Goal: Transaction & Acquisition: Subscribe to service/newsletter

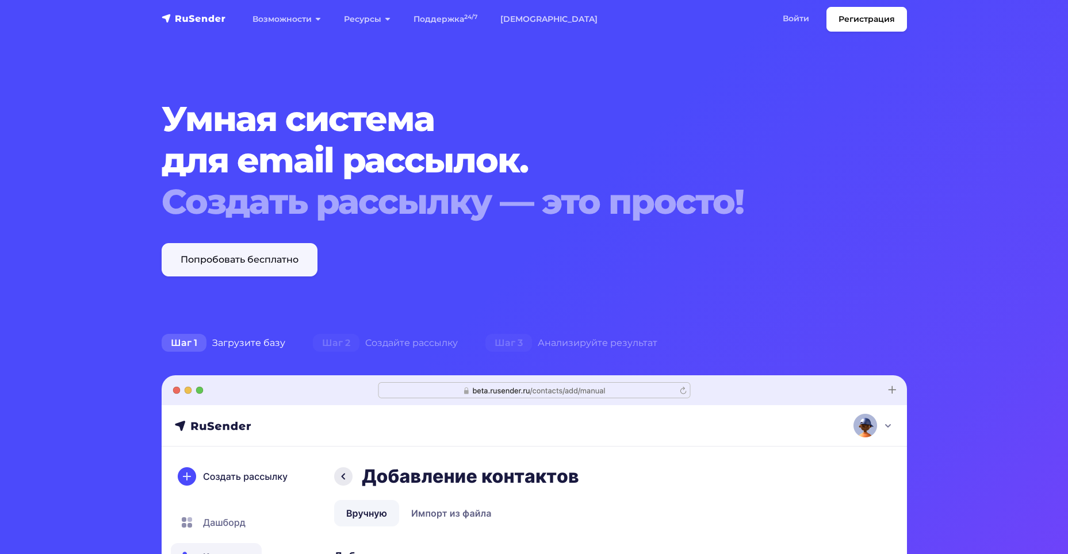
click at [278, 264] on link "Попробовать бесплатно" at bounding box center [240, 259] width 156 height 33
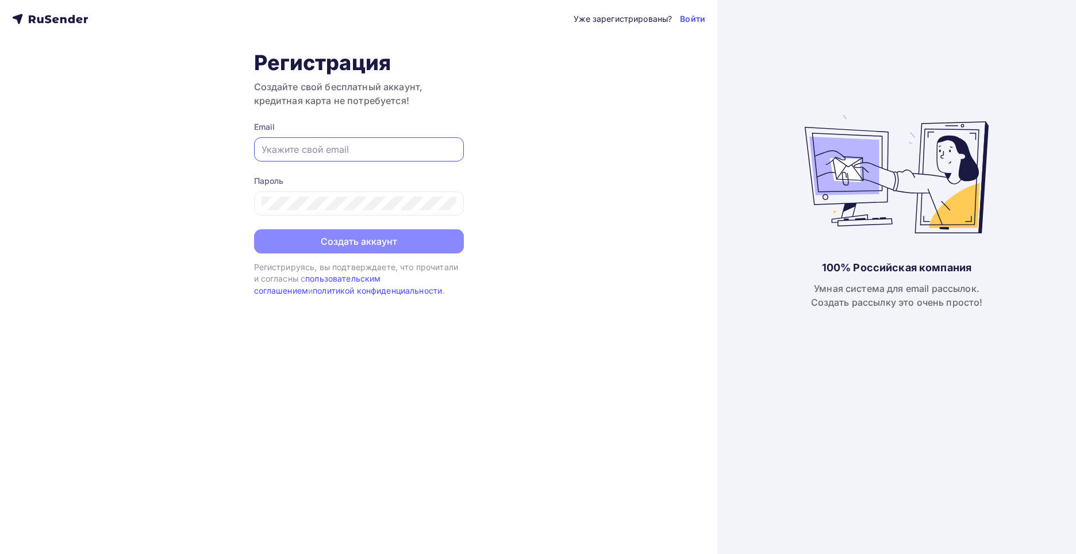
click at [306, 143] on input "text" at bounding box center [359, 150] width 195 height 14
type input "mop1@smart-textile.ru"
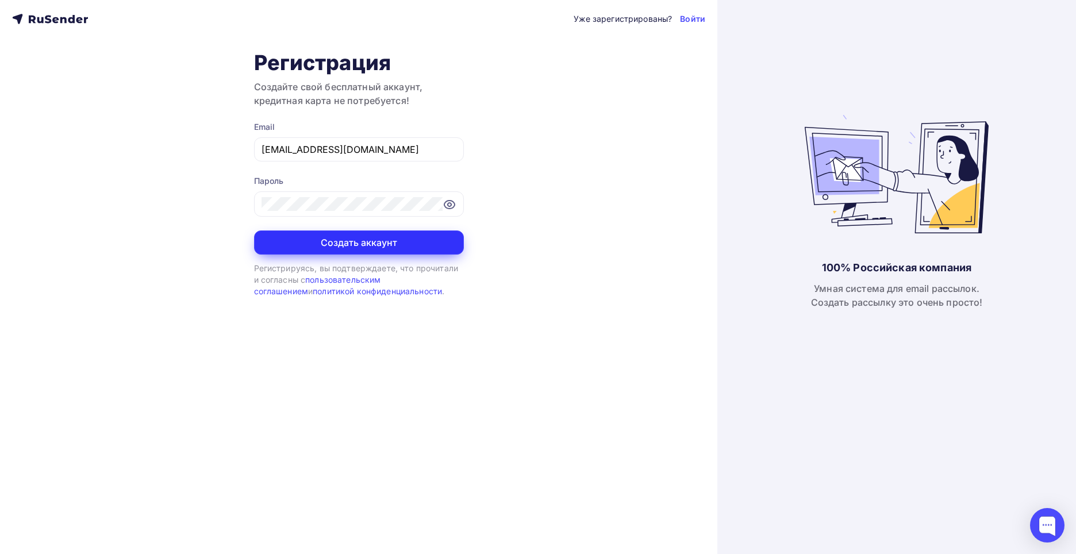
click at [417, 249] on button "Создать аккаунт" at bounding box center [359, 243] width 210 height 24
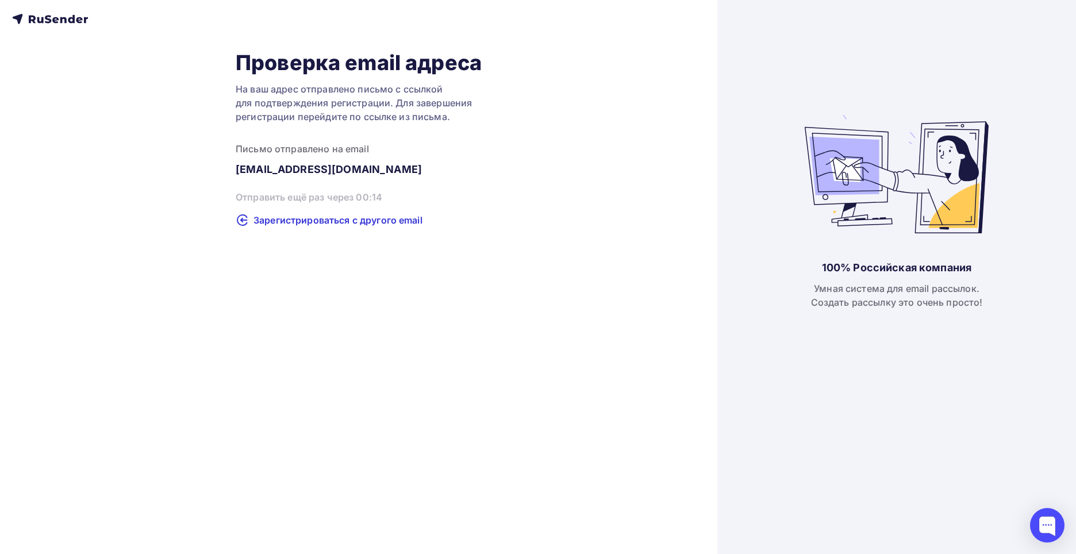
click at [52, 23] on icon at bounding box center [50, 19] width 76 height 14
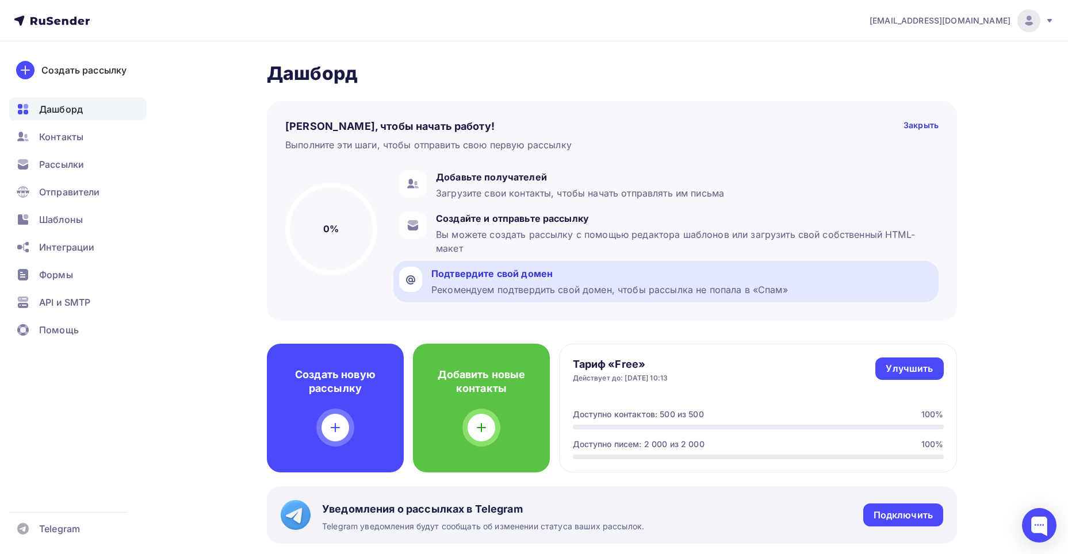
click at [504, 290] on div "Рекомендуем подтвердить свой домен, чтобы рассылка не попала в «Спам»" at bounding box center [609, 290] width 356 height 14
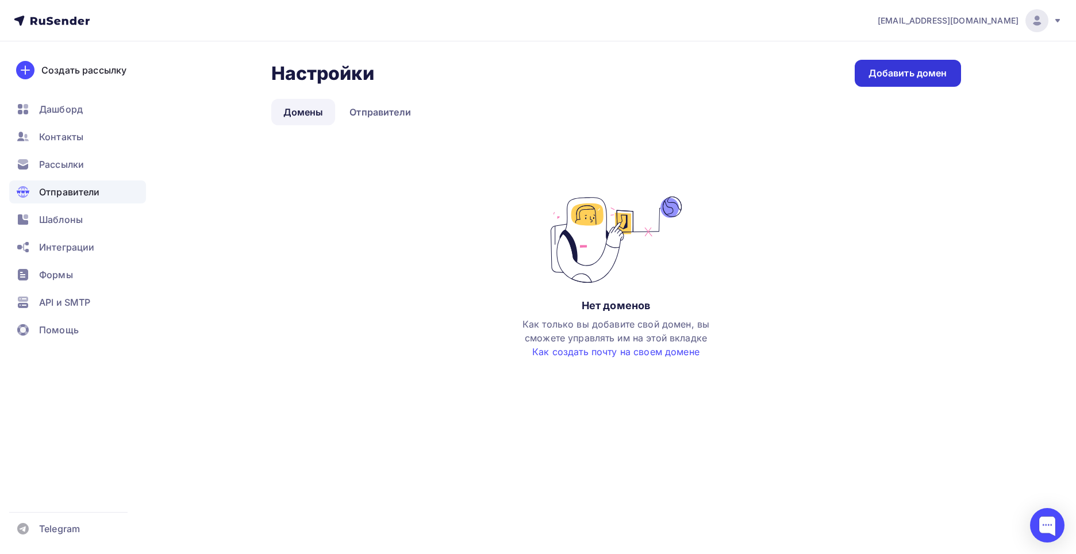
click at [908, 66] on link "Добавить домен" at bounding box center [908, 73] width 106 height 27
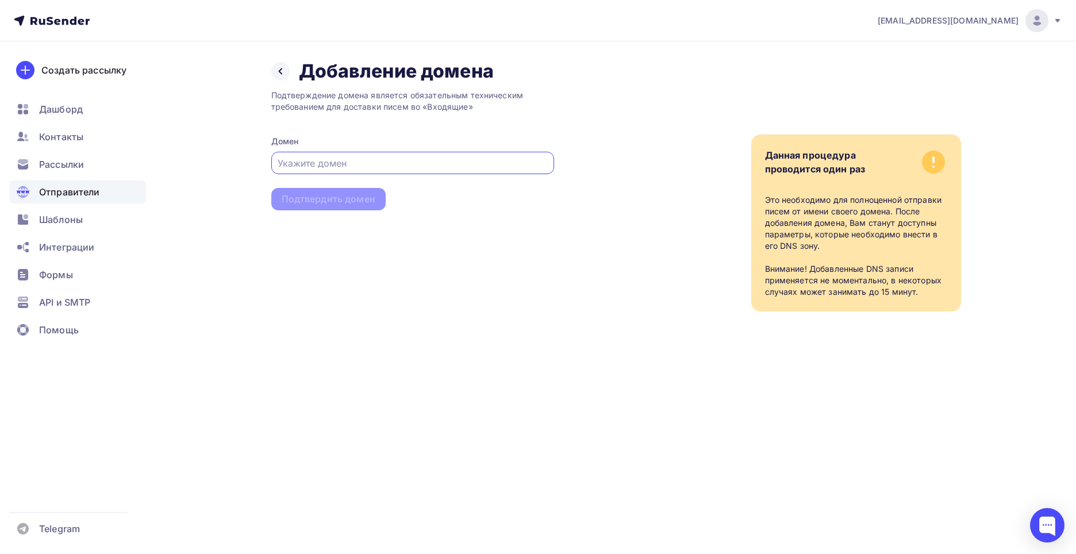
click at [371, 162] on input "text" at bounding box center [413, 163] width 270 height 14
type input "smart-textile.ru"
click at [348, 196] on div "Подтвердить домен" at bounding box center [329, 199] width 94 height 13
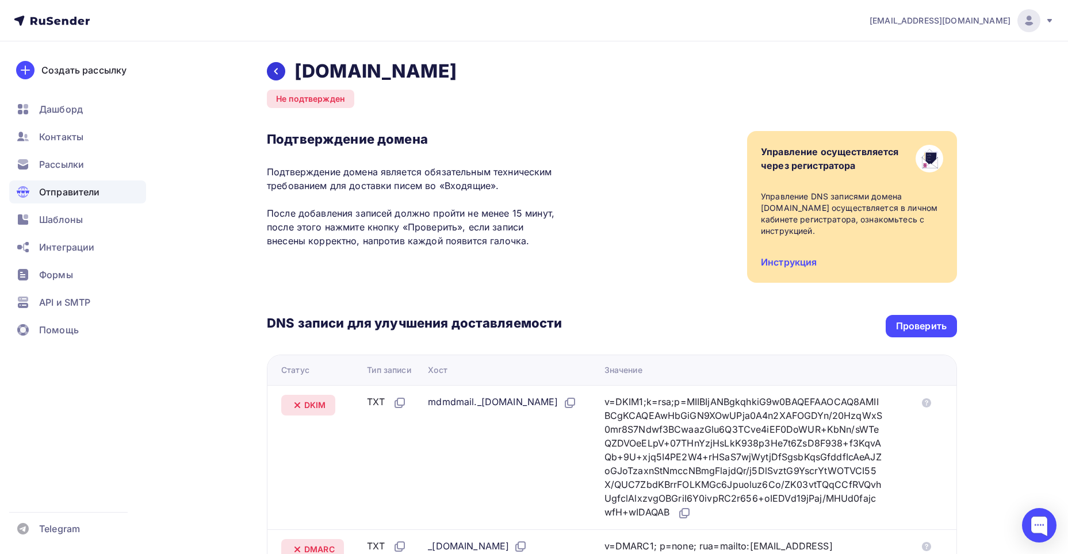
click at [275, 76] on div at bounding box center [276, 71] width 18 height 18
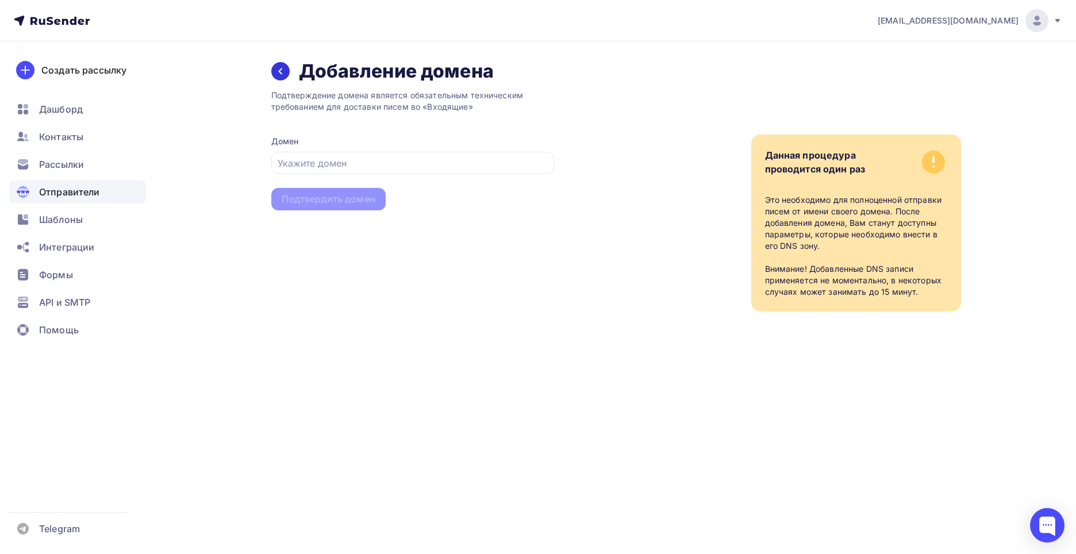
click at [280, 72] on icon at bounding box center [279, 71] width 3 height 6
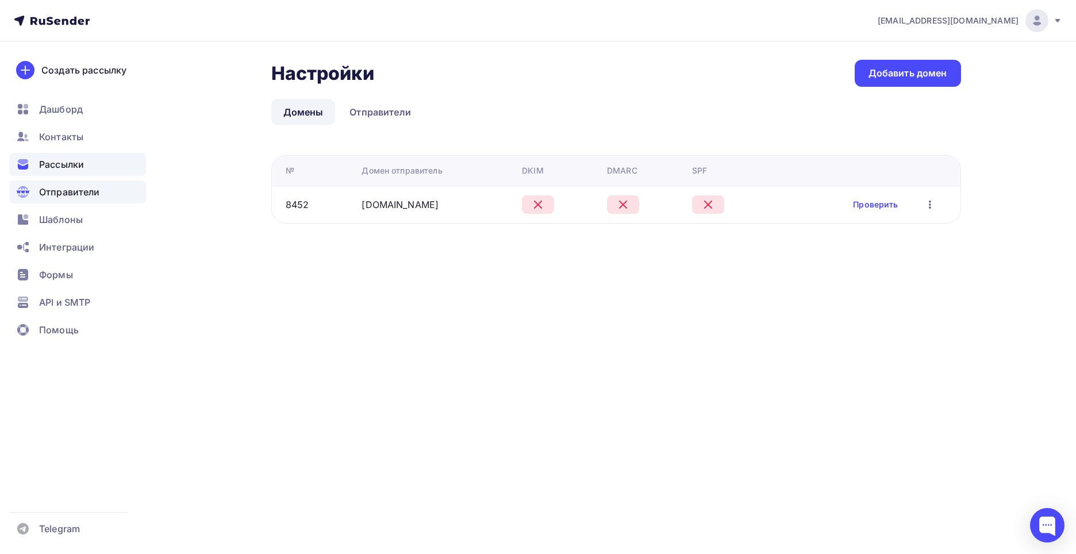
click at [66, 159] on span "Рассылки" at bounding box center [61, 165] width 45 height 14
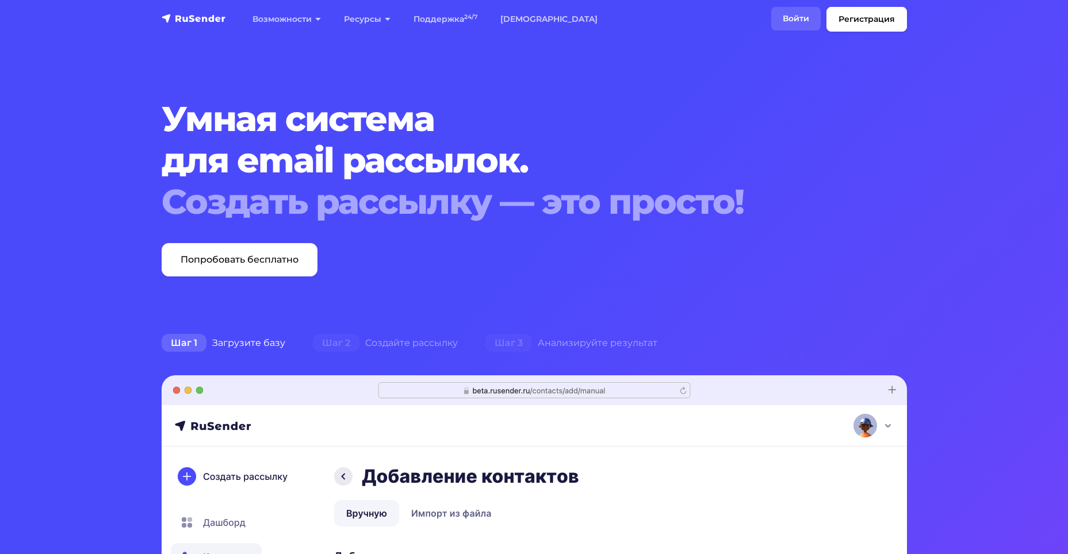
click at [801, 18] on link "Войти" at bounding box center [795, 19] width 49 height 24
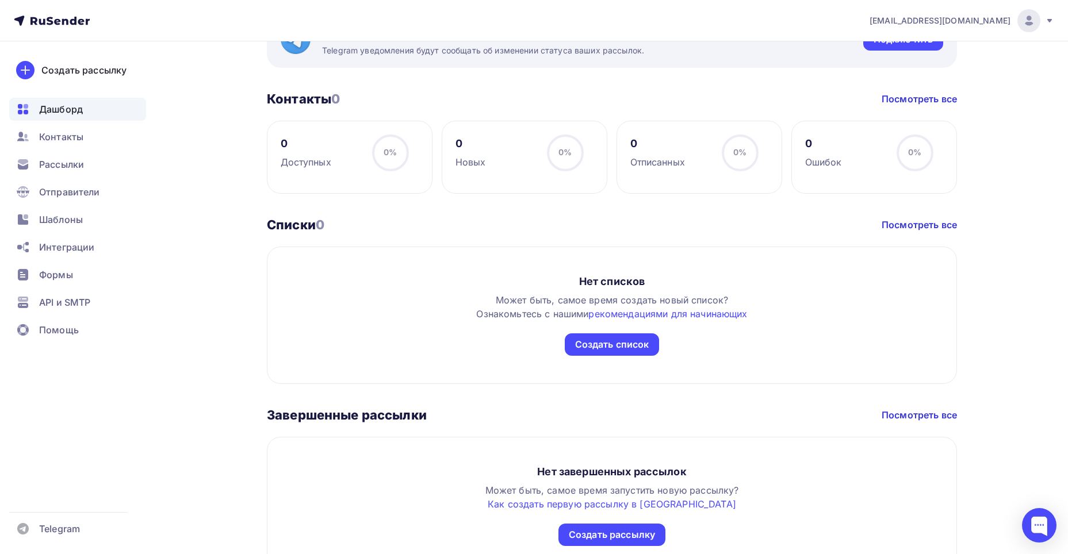
scroll to position [517, 0]
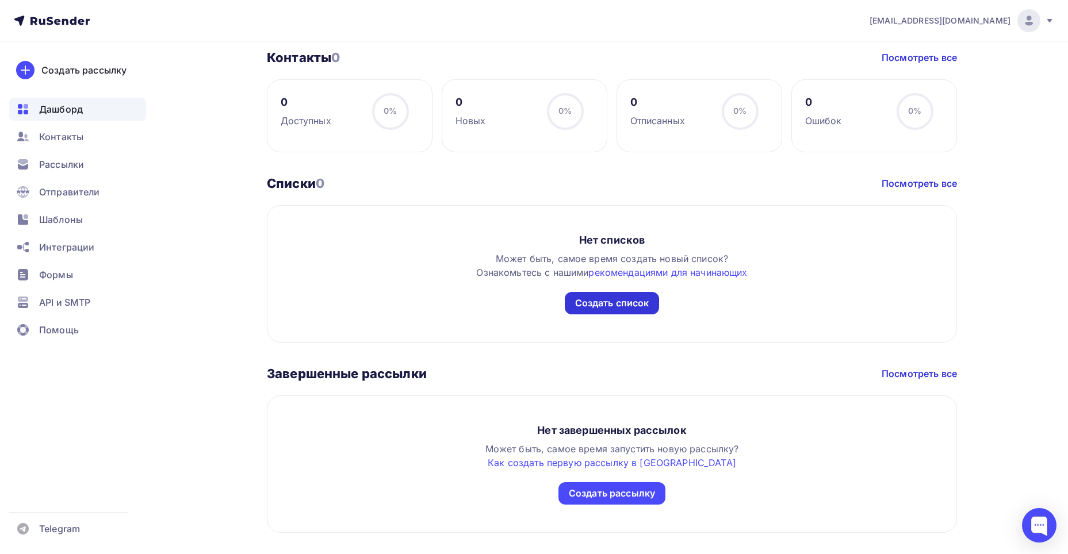
click at [606, 306] on div "Создать список" at bounding box center [612, 303] width 74 height 13
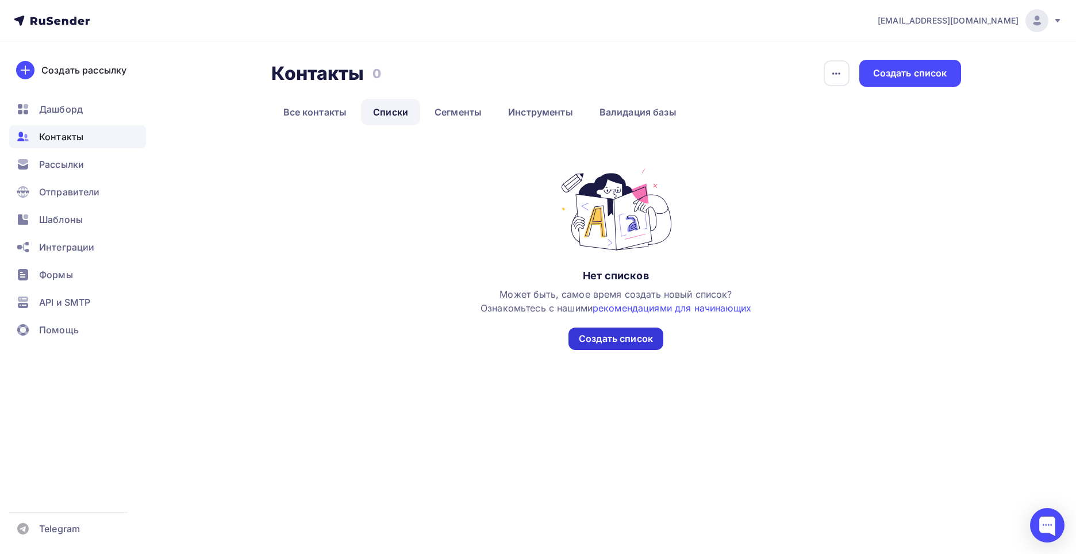
click at [603, 340] on div "Создать список" at bounding box center [616, 338] width 74 height 13
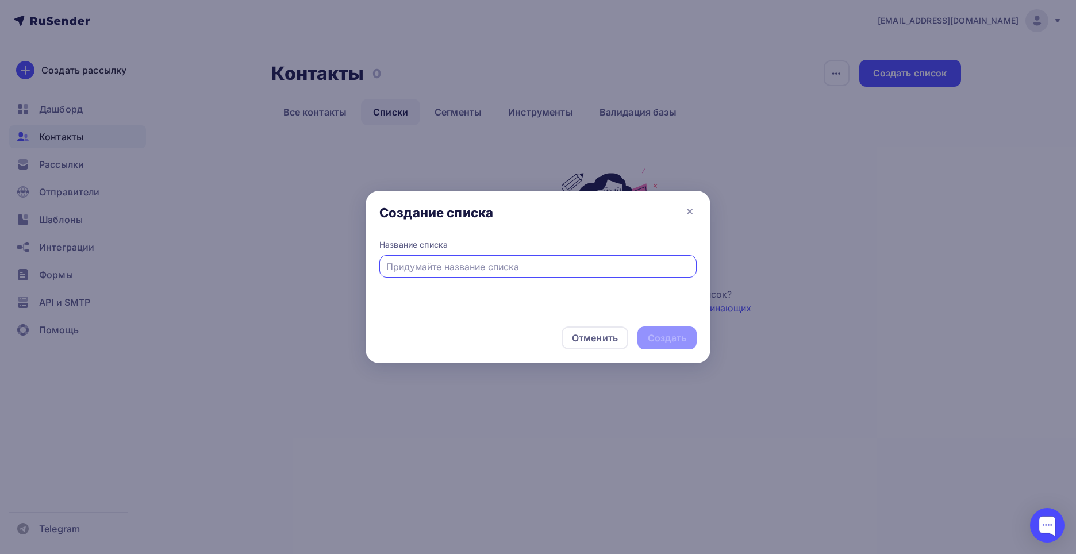
click at [497, 270] on input "text" at bounding box center [538, 267] width 304 height 14
type input "g"
type input "8-9.10"
click at [687, 335] on div "Создать" at bounding box center [667, 338] width 59 height 23
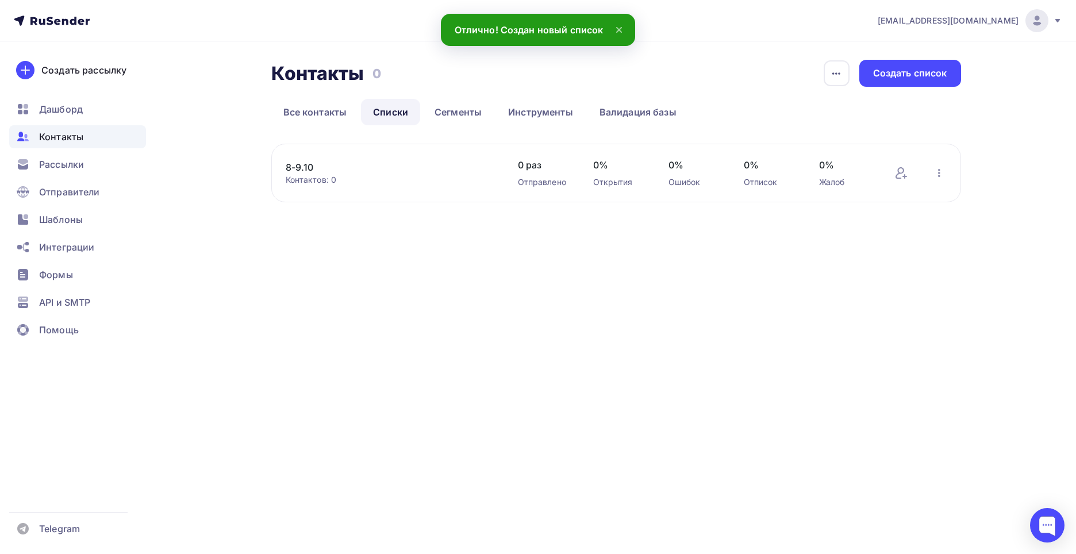
click at [316, 166] on link "8-9.10" at bounding box center [383, 167] width 195 height 14
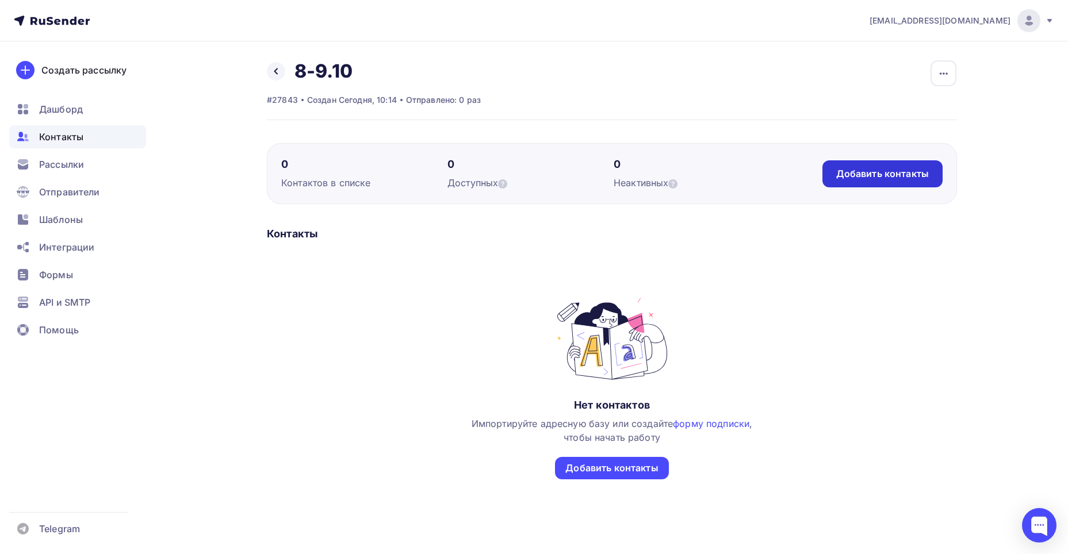
click at [885, 181] on div "Добавить контакты" at bounding box center [882, 173] width 120 height 27
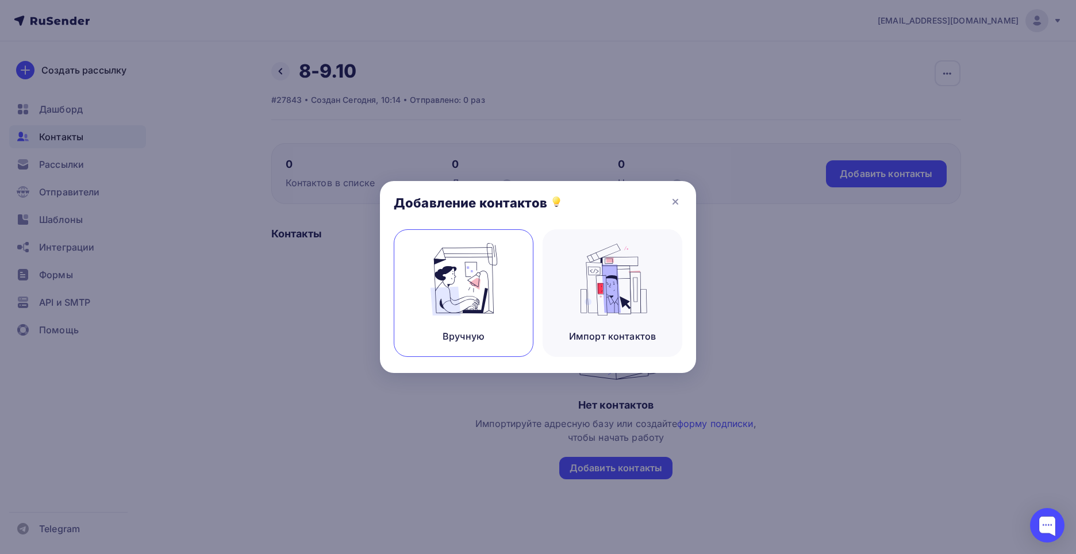
click at [508, 310] on div "Вручную" at bounding box center [464, 293] width 140 height 128
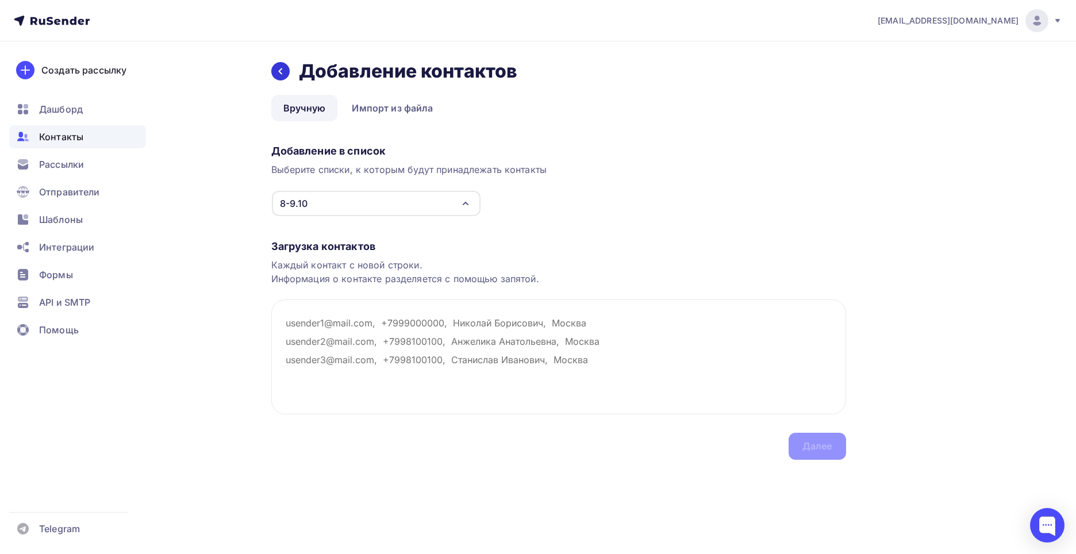
click at [286, 74] on div at bounding box center [280, 71] width 18 height 18
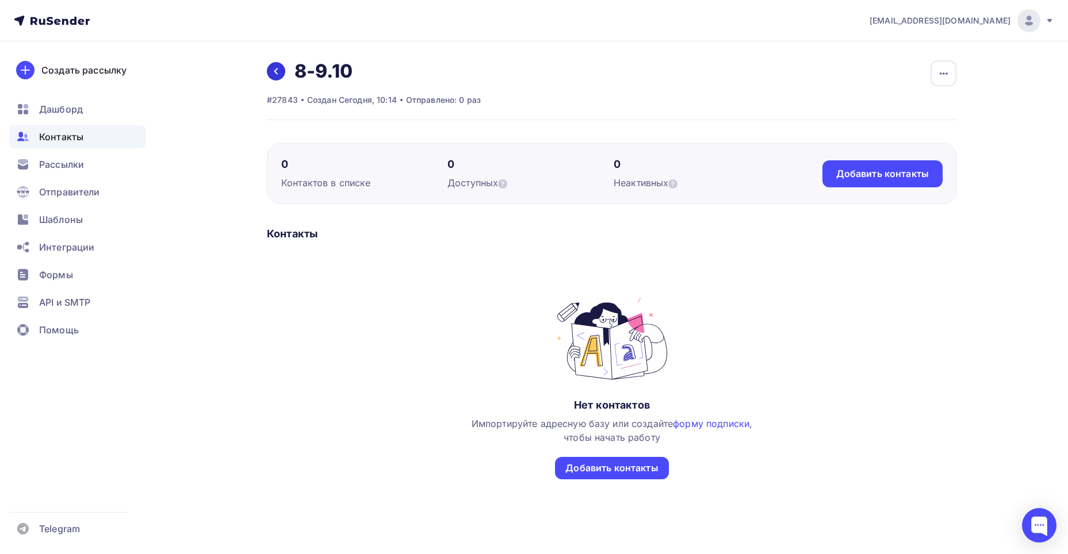
click at [283, 73] on link at bounding box center [276, 71] width 18 height 18
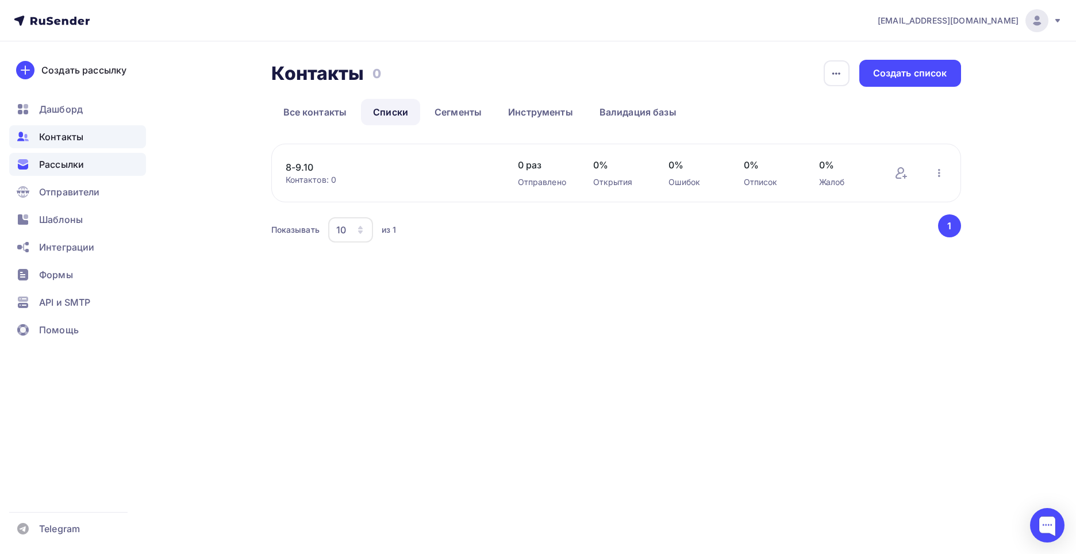
click at [70, 168] on span "Рассылки" at bounding box center [61, 165] width 45 height 14
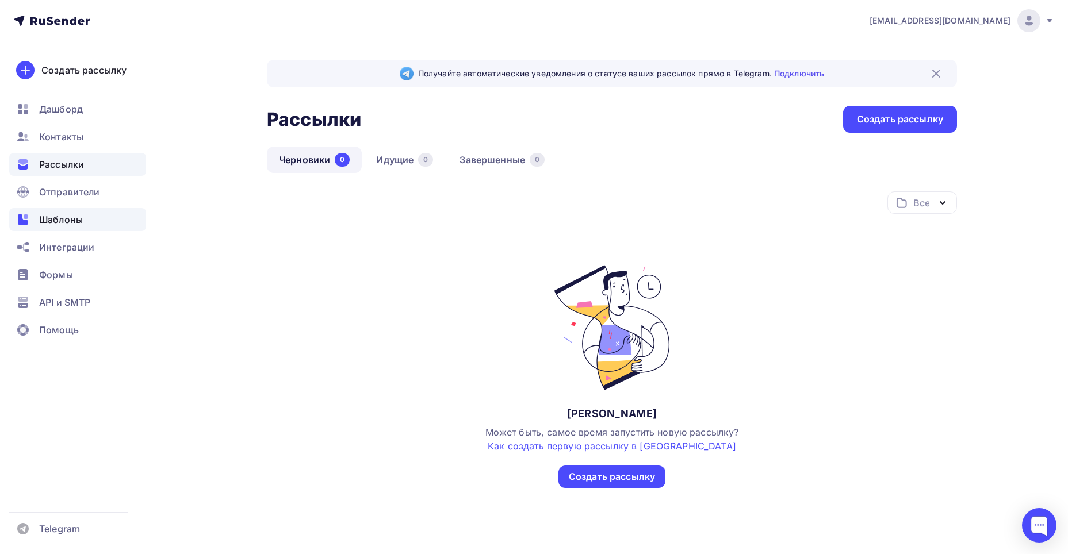
click at [63, 231] on div "Шаблоны" at bounding box center [77, 219] width 137 height 23
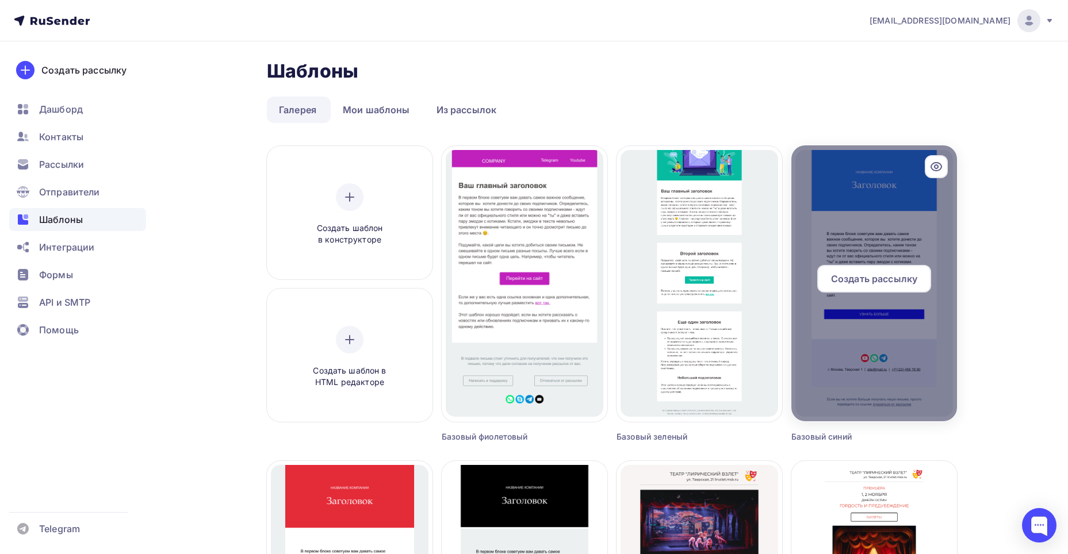
click at [879, 243] on div at bounding box center [874, 283] width 166 height 276
click at [870, 274] on span "Создать рассылку" at bounding box center [874, 279] width 86 height 14
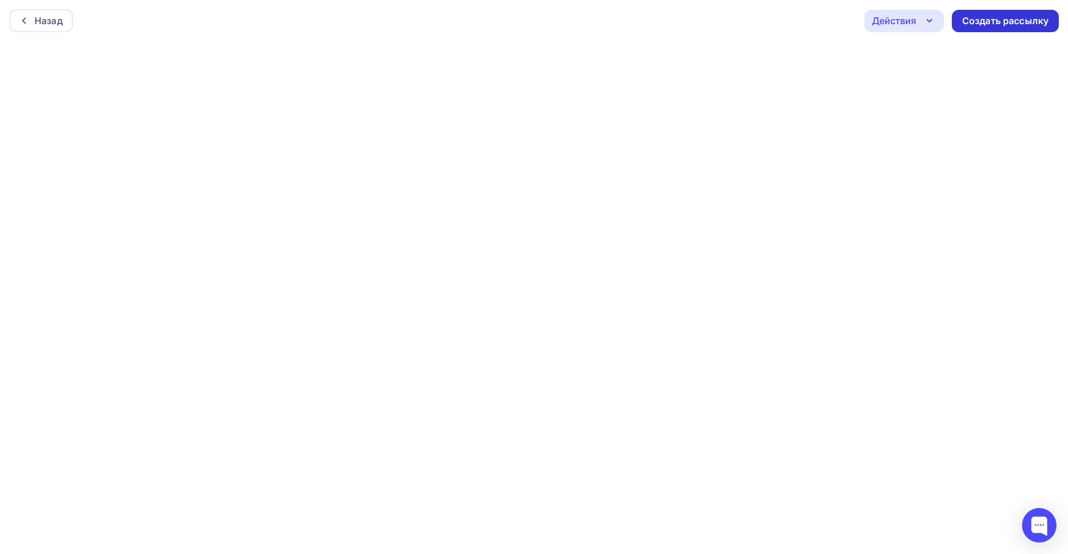
click at [974, 17] on div "Создать рассылку" at bounding box center [1005, 20] width 86 height 13
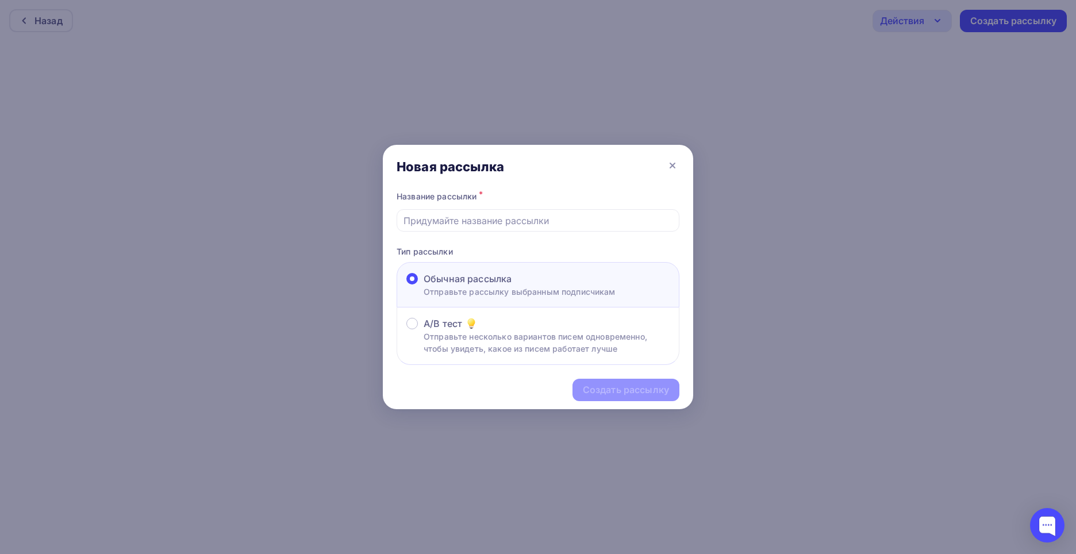
click at [551, 285] on div "Обычная рассылка" at bounding box center [520, 279] width 192 height 14
click at [424, 286] on input "Обычная рассылка Отправьте рассылку выбранным подписчикам" at bounding box center [424, 286] width 0 height 0
click at [527, 225] on input "text" at bounding box center [539, 221] width 270 height 14
type input "коммерчесское предложение"
click at [613, 388] on div "Создать рассылку" at bounding box center [626, 389] width 86 height 13
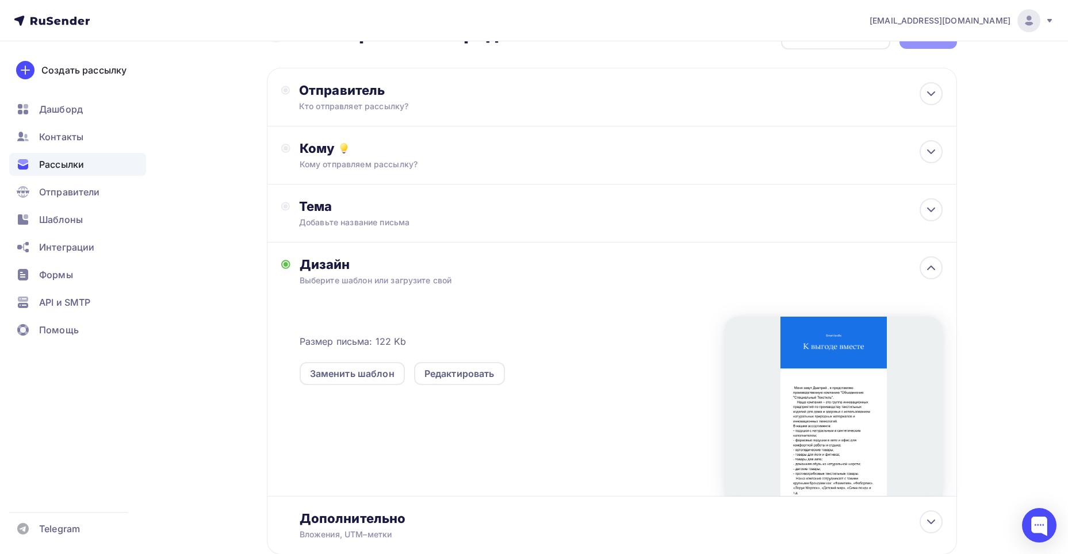
scroll to position [57, 0]
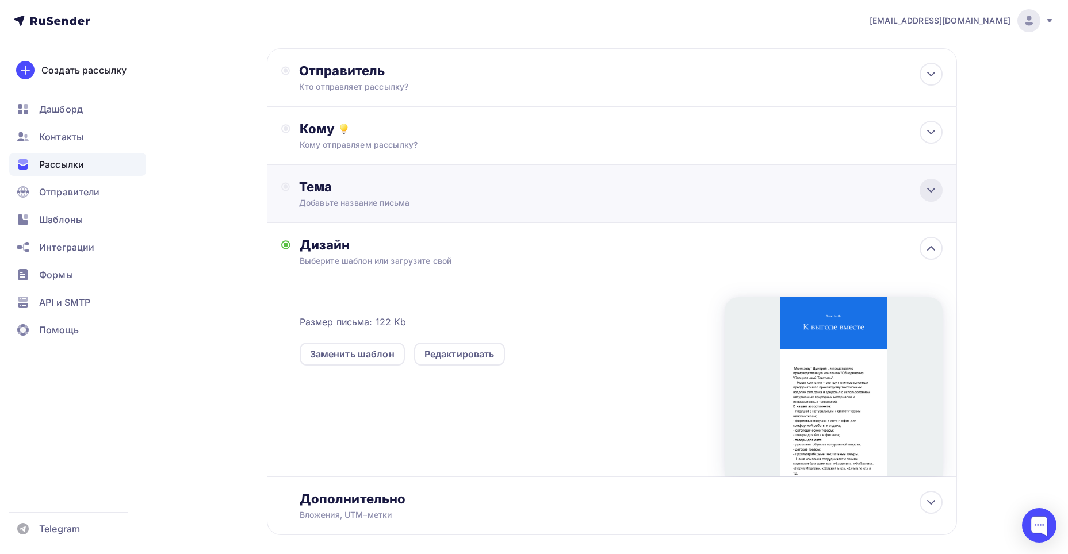
click at [937, 194] on icon at bounding box center [931, 190] width 14 height 14
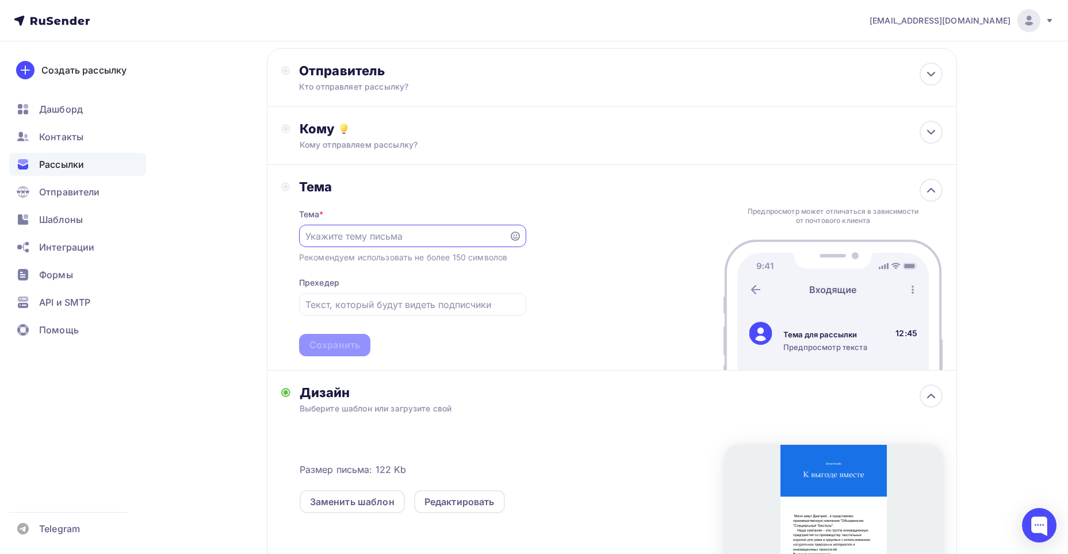
scroll to position [0, 0]
click at [412, 247] on div at bounding box center [412, 236] width 227 height 22
click at [403, 245] on div at bounding box center [412, 236] width 227 height 22
click at [391, 236] on input "text" at bounding box center [403, 236] width 197 height 14
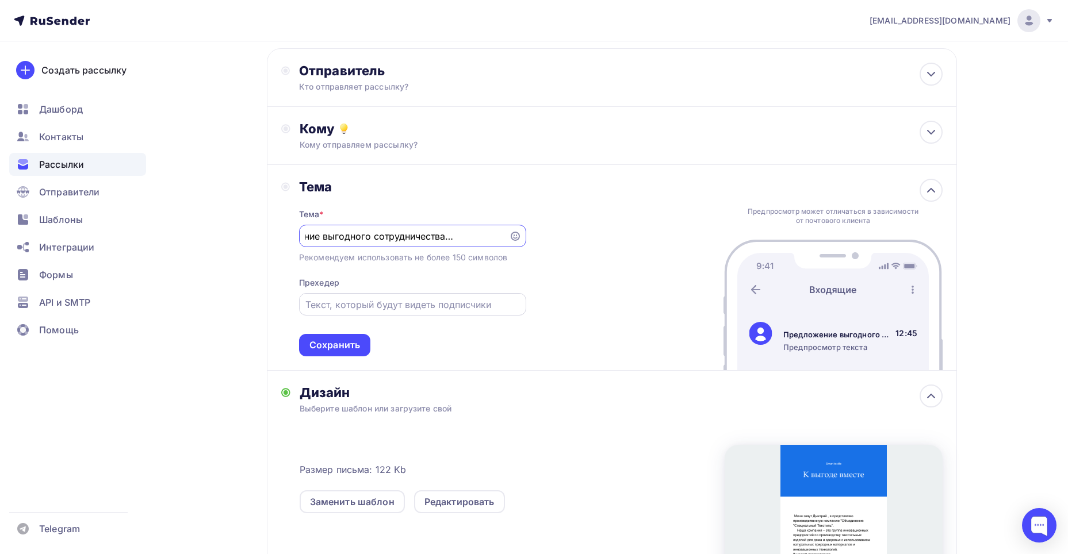
type input "Предложение выгодного сотрудничества Smart textile"
click at [383, 301] on input "text" at bounding box center [412, 305] width 214 height 14
type input "smart textile=выгода и безопасность"
click at [340, 352] on div "Сохранить" at bounding box center [334, 345] width 71 height 22
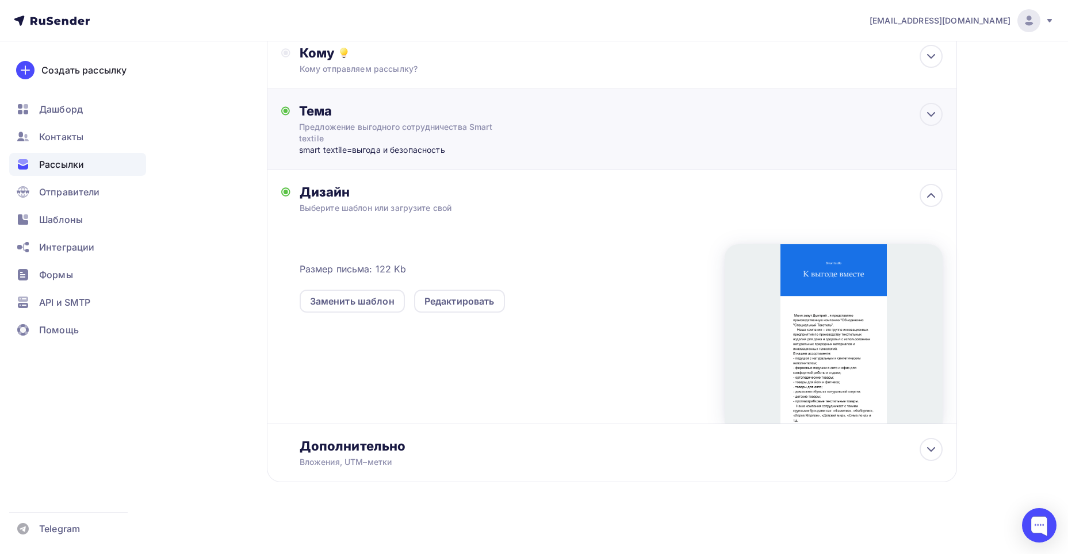
scroll to position [136, 0]
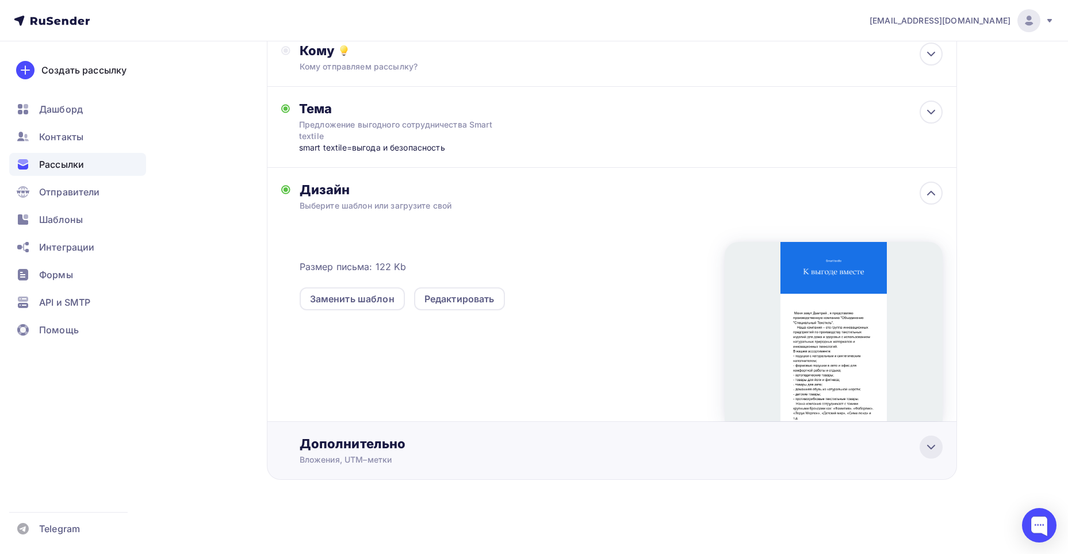
click at [940, 450] on div at bounding box center [930, 447] width 23 height 23
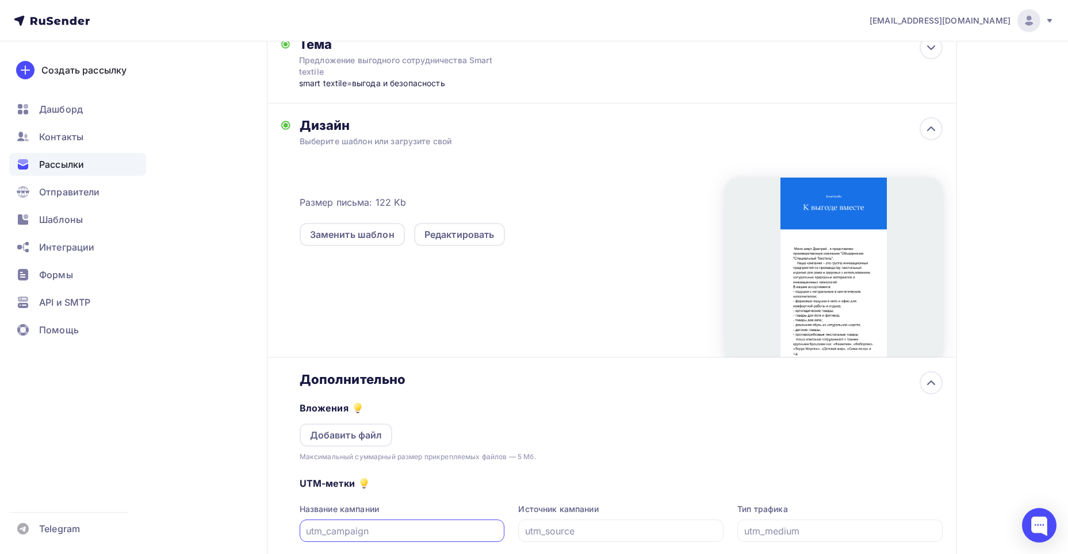
scroll to position [308, 0]
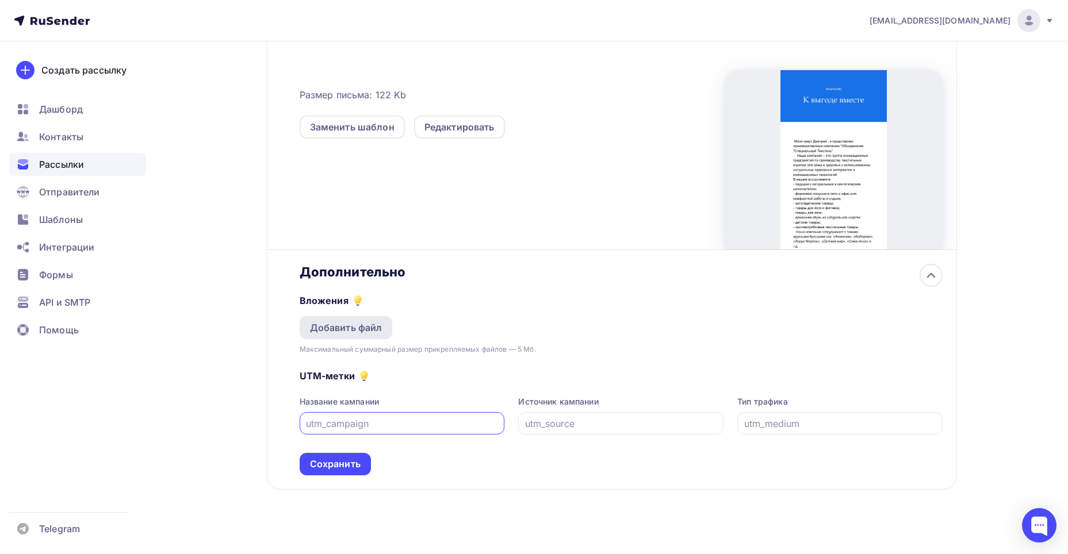
click at [364, 332] on div "Добавить файл" at bounding box center [346, 328] width 72 height 14
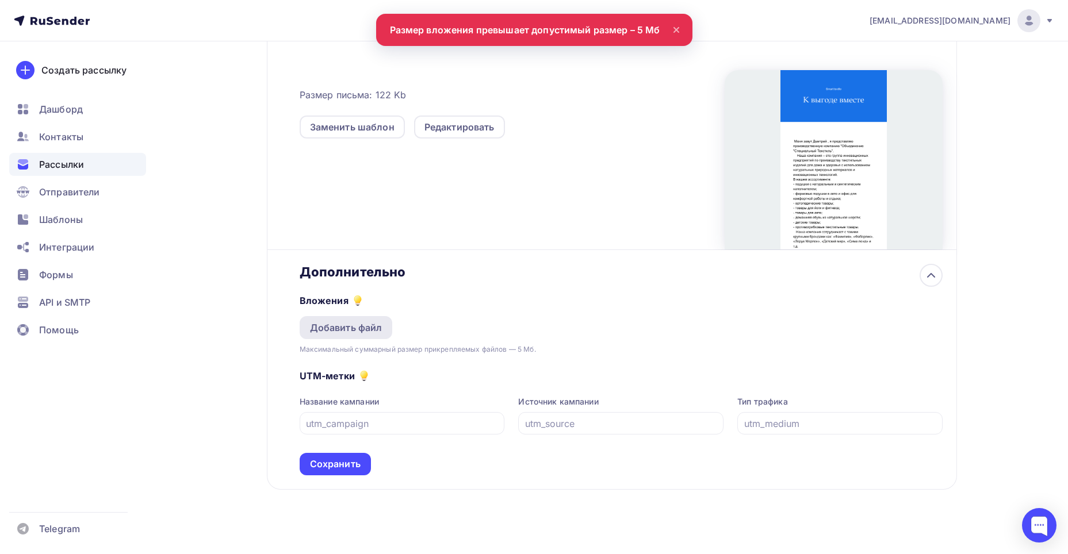
click at [358, 325] on div "Добавить файл" at bounding box center [346, 328] width 72 height 14
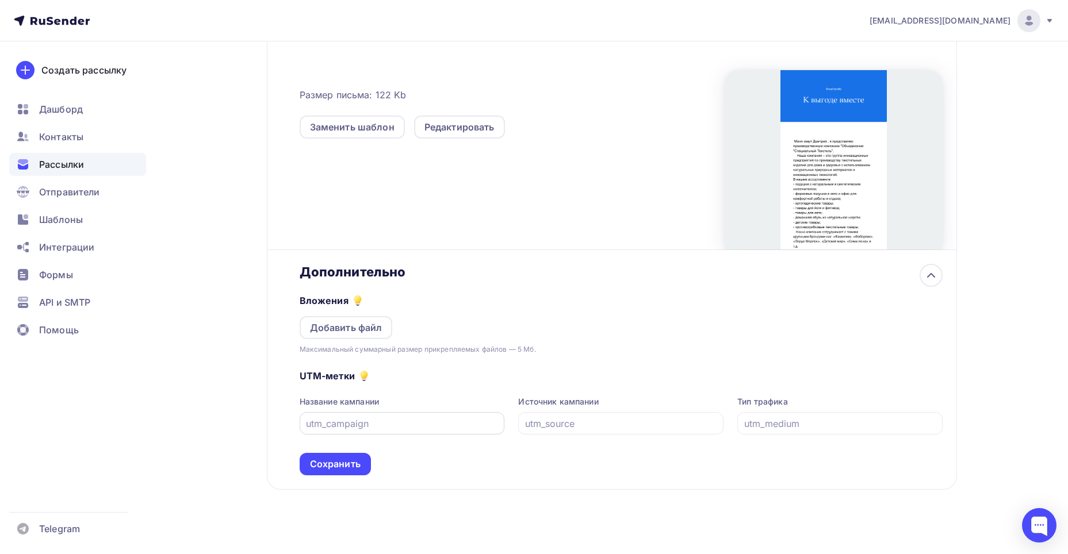
click at [389, 423] on input "text" at bounding box center [402, 424] width 192 height 14
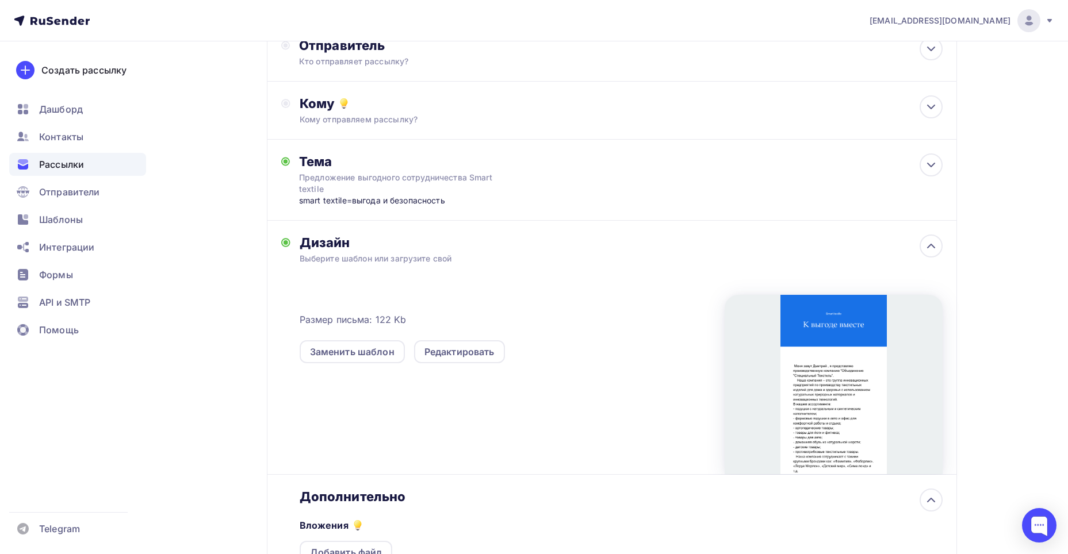
scroll to position [78, 0]
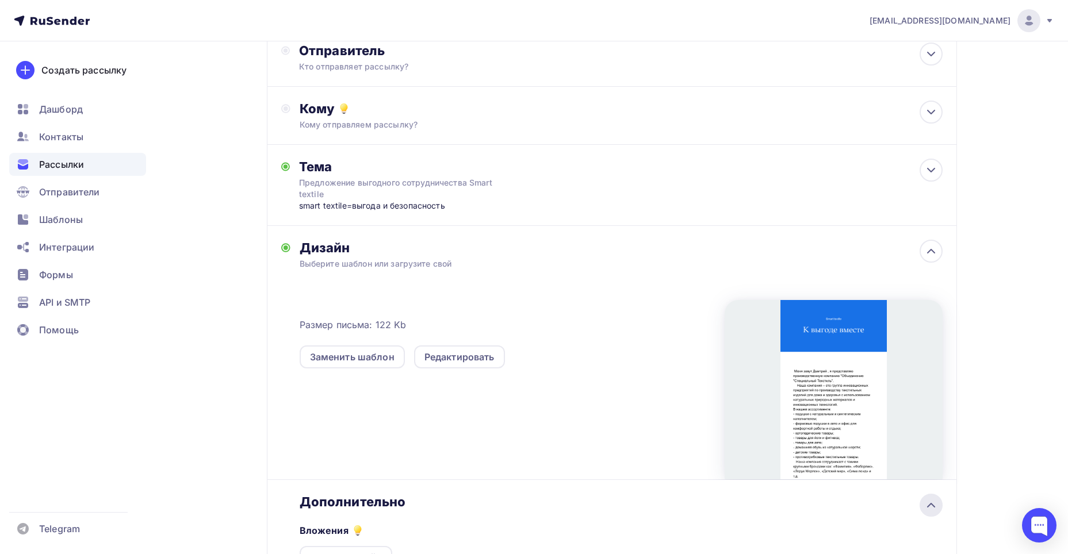
click at [932, 500] on icon at bounding box center [931, 505] width 14 height 14
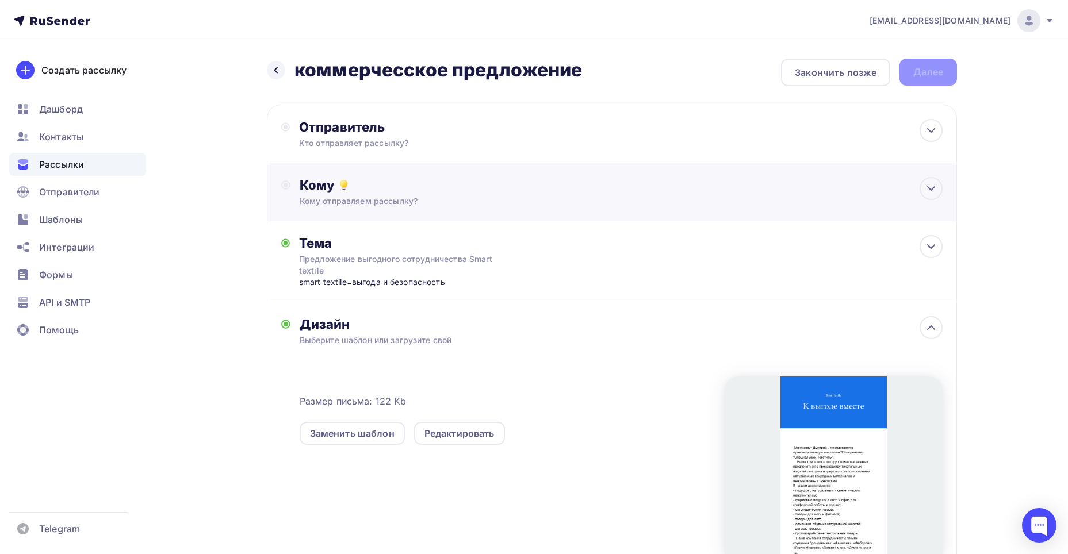
scroll to position [0, 0]
click at [927, 195] on icon at bounding box center [931, 190] width 14 height 14
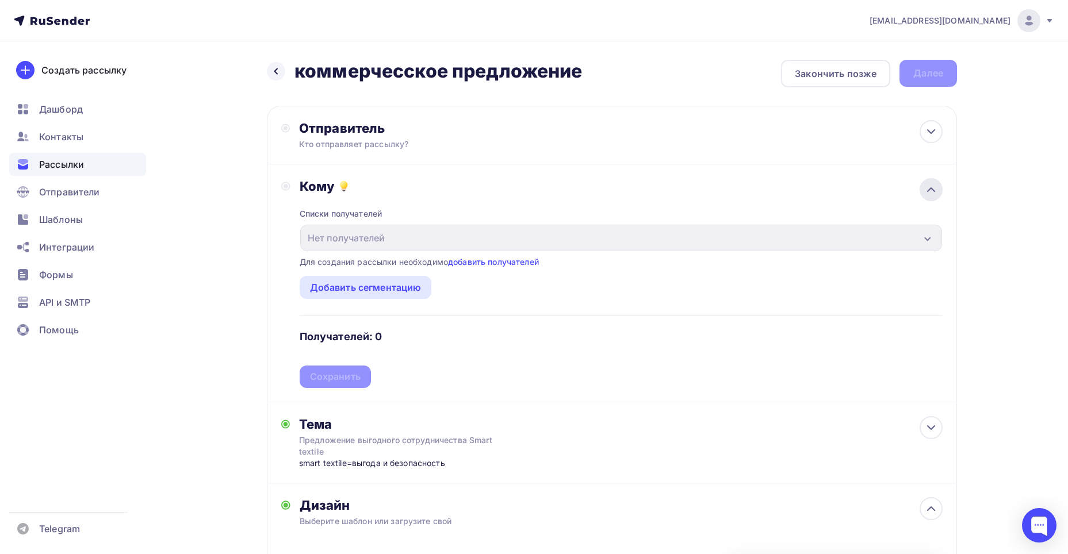
click at [928, 193] on icon at bounding box center [931, 190] width 14 height 14
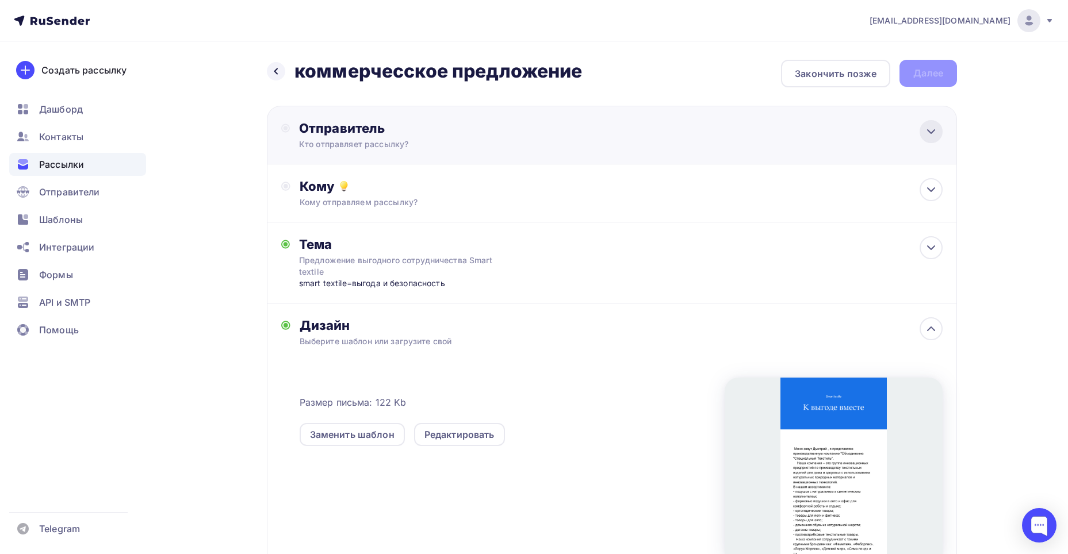
click at [941, 134] on div at bounding box center [930, 131] width 23 height 23
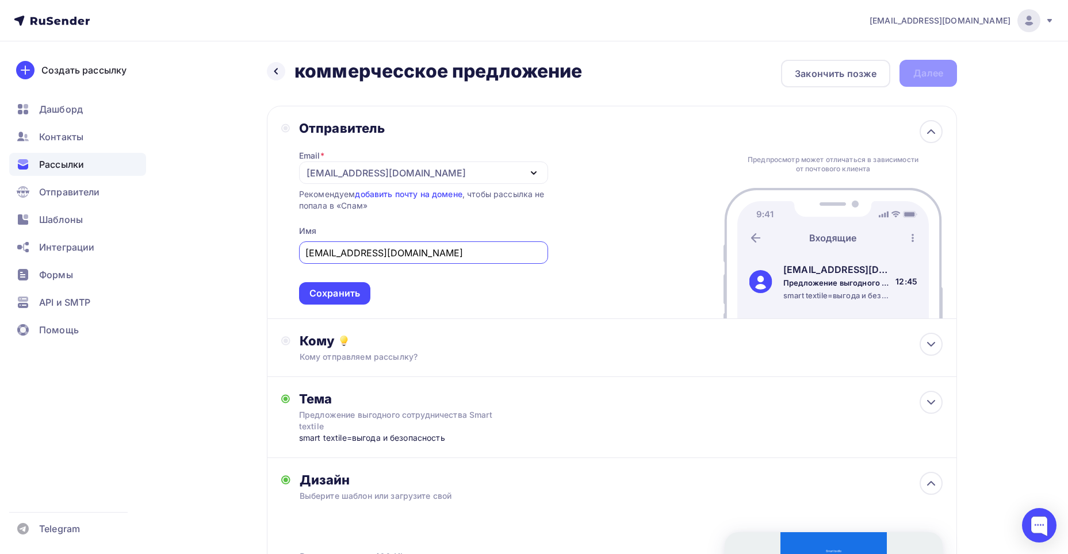
drag, startPoint x: 417, startPoint y: 253, endPoint x: 281, endPoint y: 249, distance: 135.7
click at [281, 249] on div "Отправитель Email * mop1@smart-textile.ru mop1@smart-textile.ru Добавить отправ…" at bounding box center [414, 212] width 267 height 185
type input "R"
type input "Е"
type input "К"
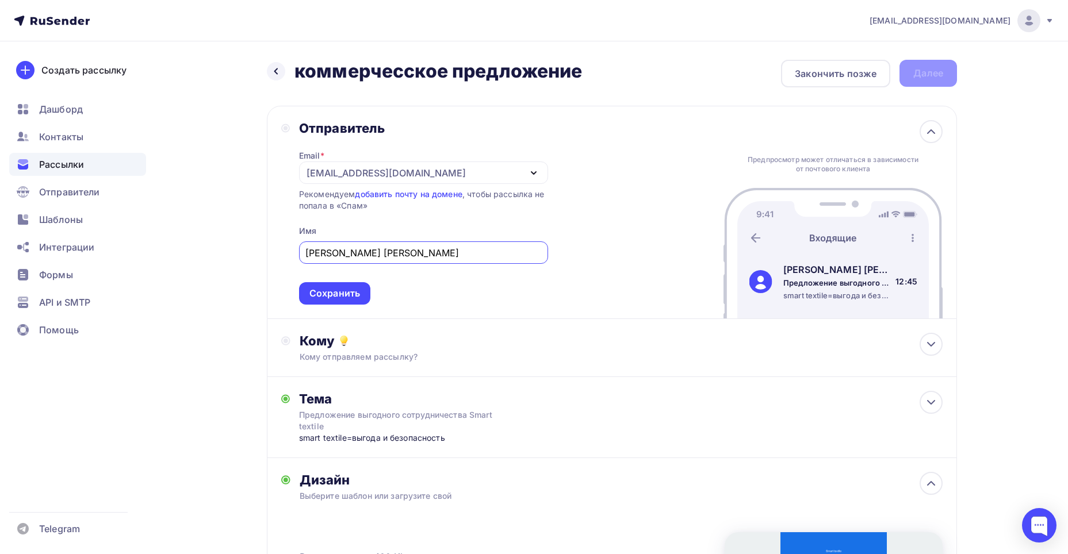
type input "Кондратьев дмитрий"
click at [355, 286] on div "Сохранить" at bounding box center [334, 293] width 71 height 22
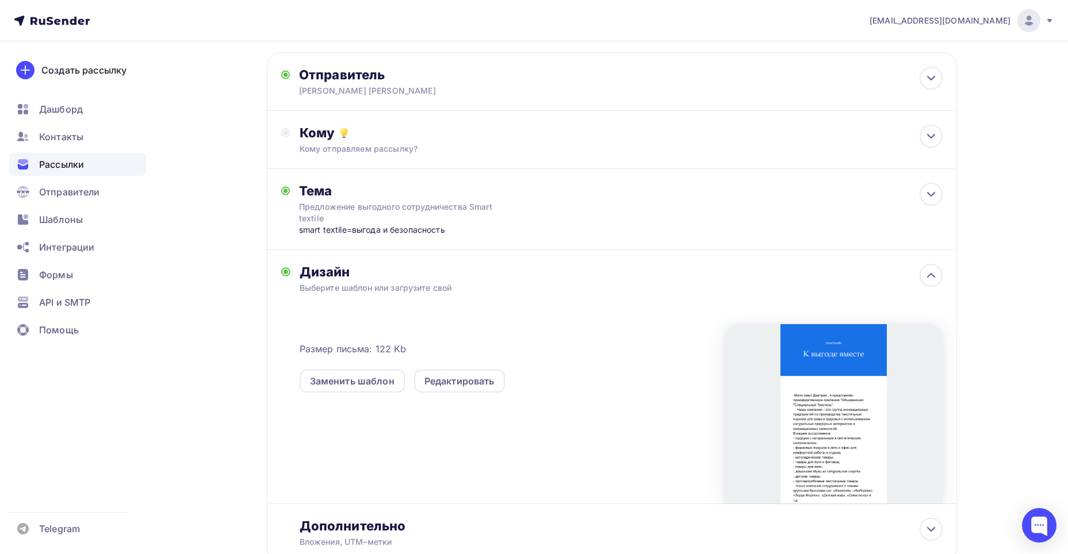
scroll to position [136, 0]
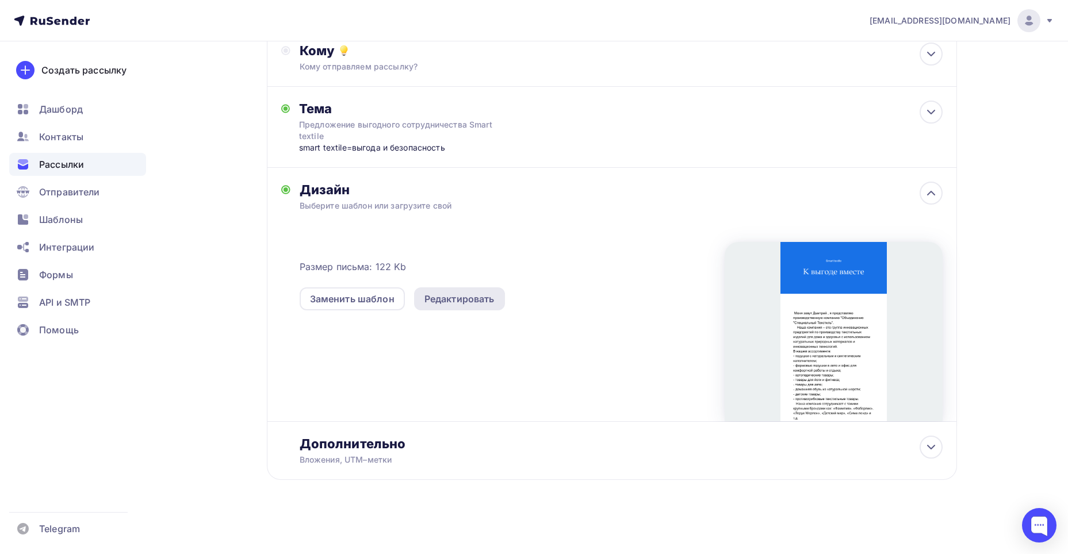
click at [459, 298] on div "Редактировать" at bounding box center [459, 299] width 70 height 14
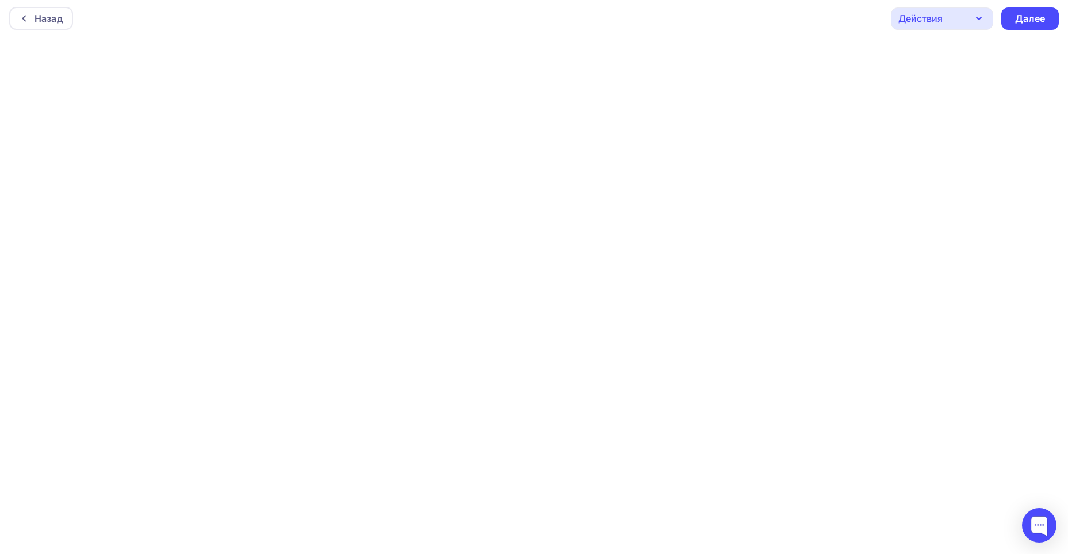
scroll to position [3, 0]
click at [1047, 18] on div "Далее" at bounding box center [1029, 18] width 57 height 22
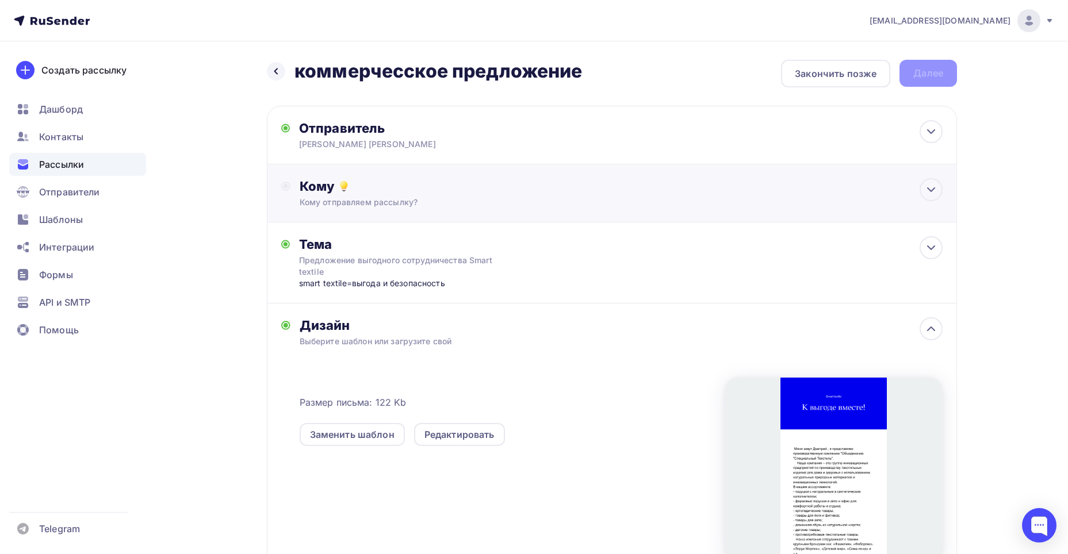
click at [385, 197] on div "Кому отправляем рассылку?" at bounding box center [588, 202] width 579 height 11
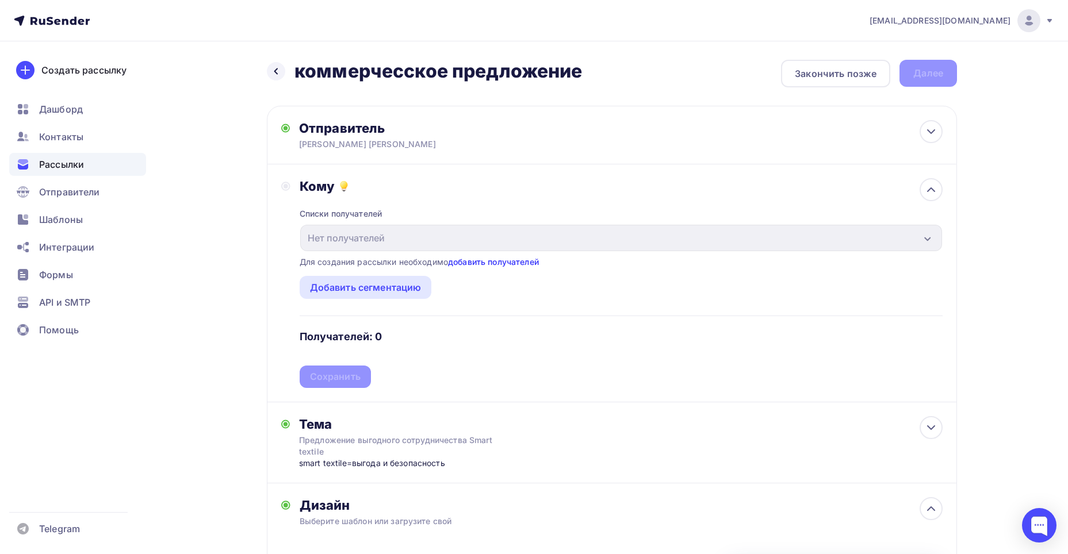
click at [497, 262] on link "добавить получателей" at bounding box center [493, 262] width 91 height 10
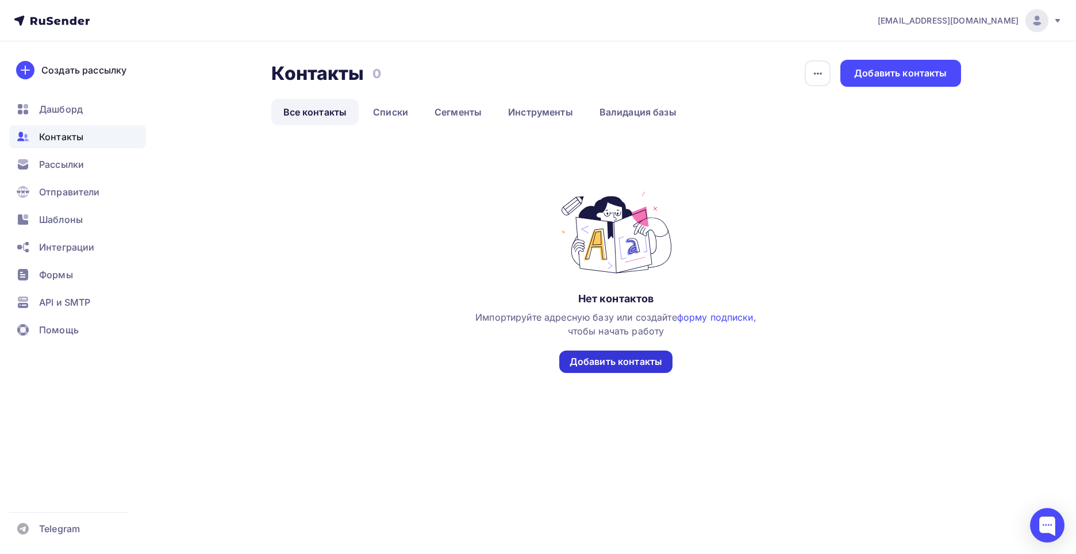
click at [605, 356] on div "Добавить контакты" at bounding box center [616, 361] width 93 height 13
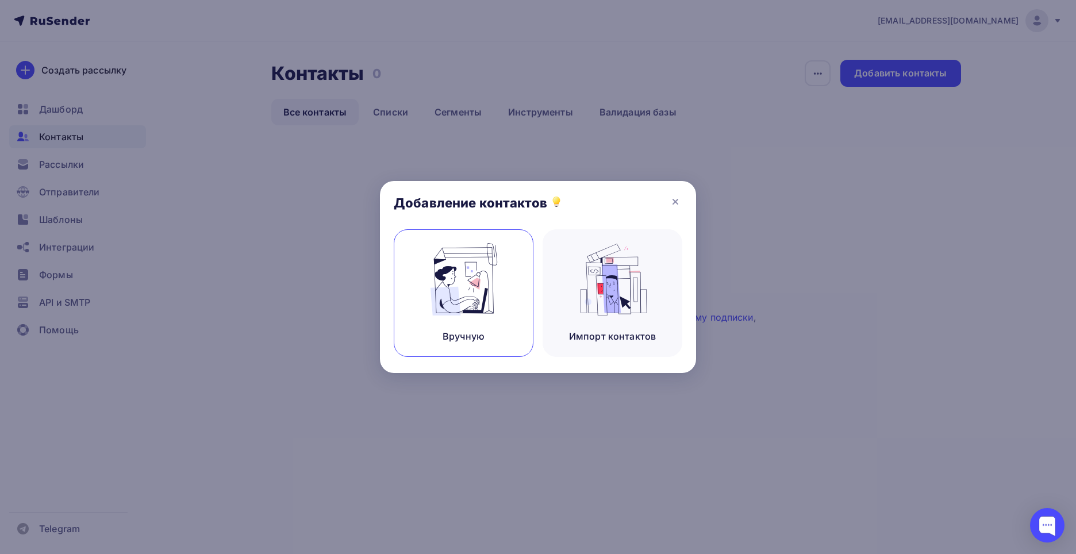
click at [498, 296] on img at bounding box center [463, 279] width 77 height 72
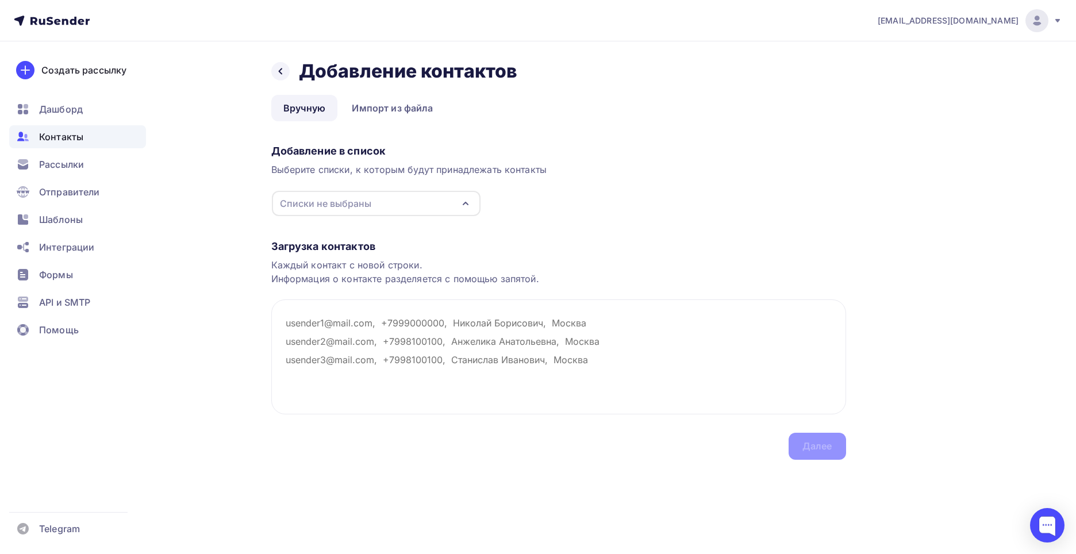
click at [325, 200] on div "Списки не выбраны" at bounding box center [325, 204] width 91 height 14
click at [423, 352] on textarea at bounding box center [558, 356] width 575 height 115
paste textarea "IP_RYABIKOVA2021@MAIL.RU TEKSTILSHIK@MAIL.WPLUS.NET INFO@POINTAVTO.RU AGAT_56@M…"
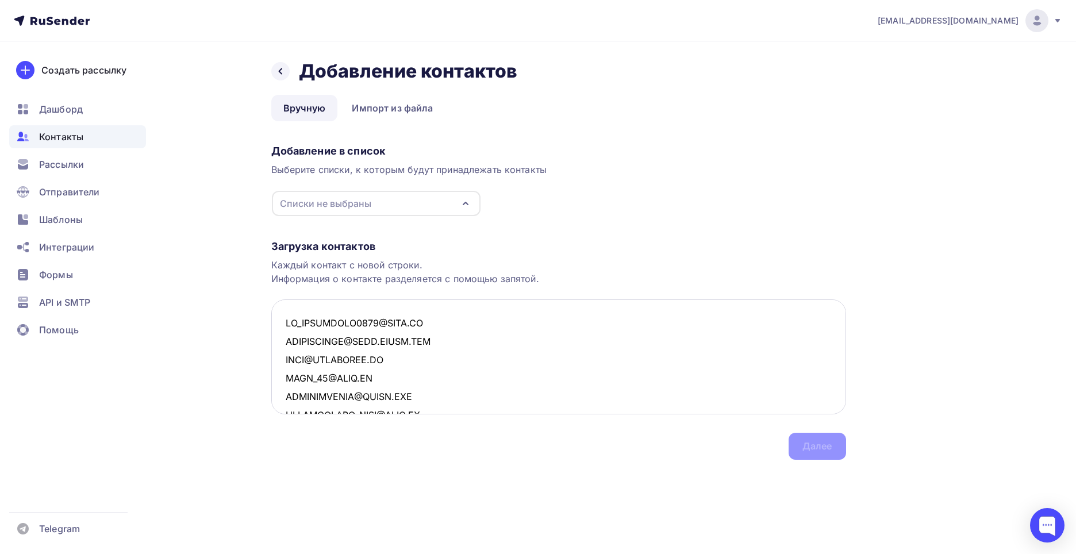
click at [352, 310] on textarea at bounding box center [558, 356] width 575 height 115
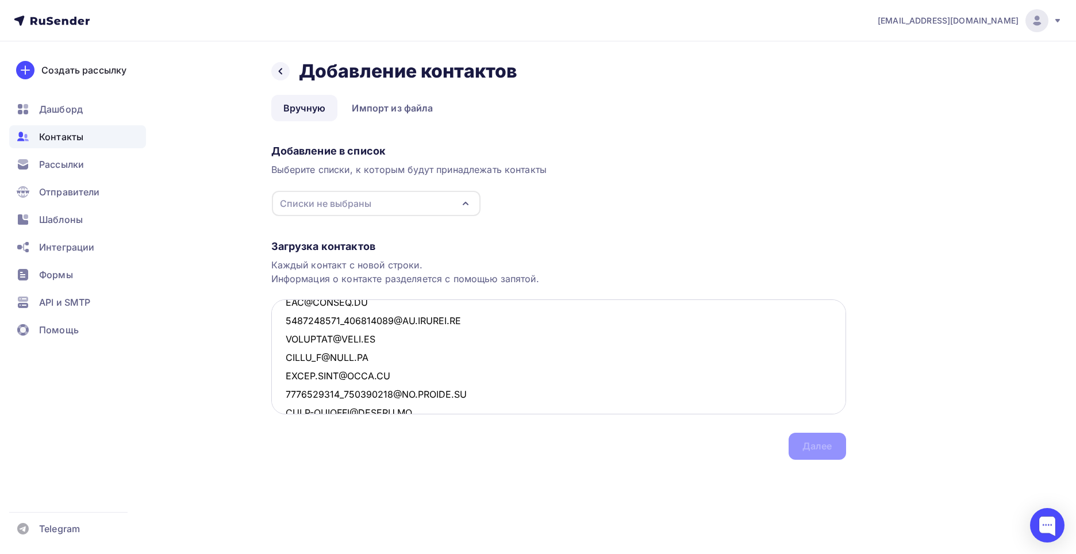
click at [286, 303] on textarea at bounding box center [558, 356] width 575 height 115
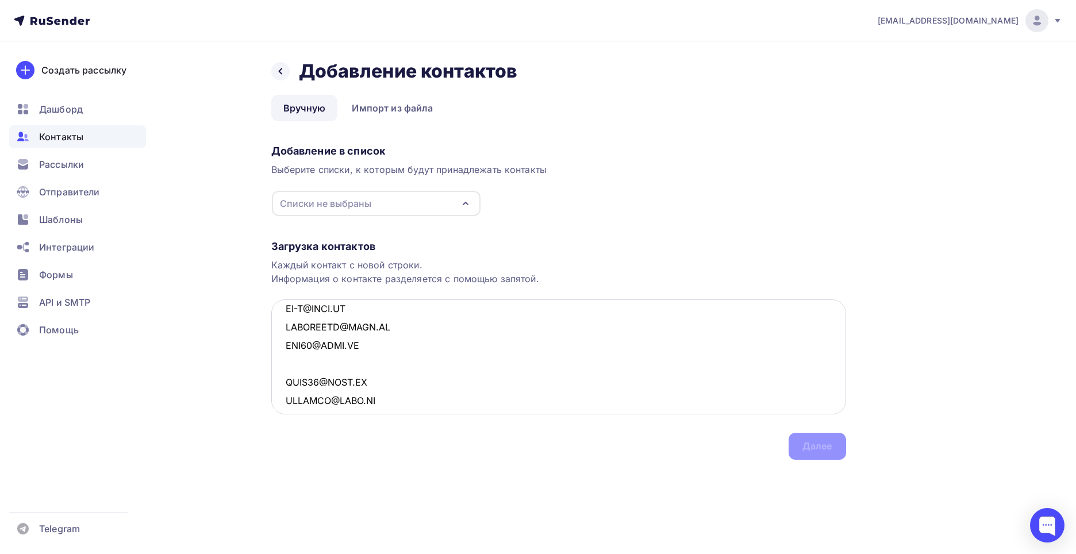
scroll to position [1818, 0]
click at [285, 377] on textarea at bounding box center [558, 356] width 575 height 115
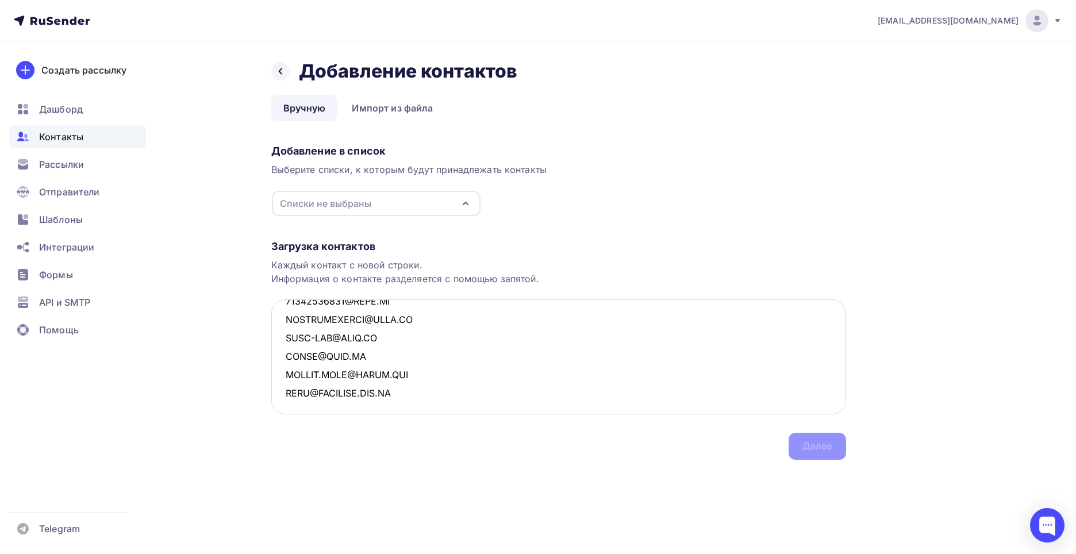
scroll to position [2471, 0]
click at [836, 443] on div "Загрузка контактов Каждый контакт с новой строки. Информация о контакте разделя…" at bounding box center [558, 338] width 575 height 243
click at [349, 404] on textarea at bounding box center [558, 356] width 575 height 115
click at [814, 444] on div "Загрузка контактов Каждый контакт с новой строки. Информация о контакте разделя…" at bounding box center [558, 338] width 575 height 243
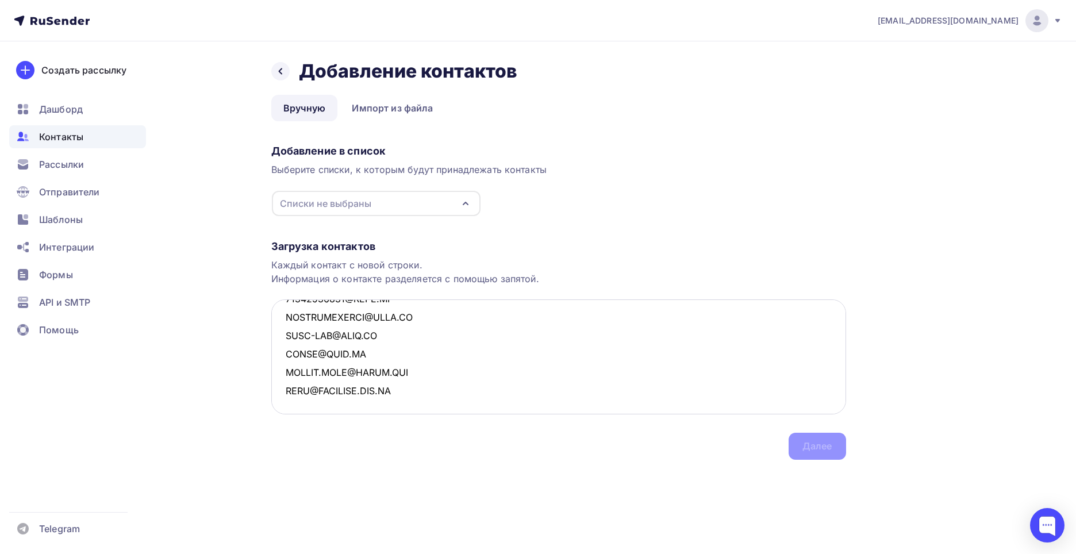
click at [442, 385] on textarea at bounding box center [558, 356] width 575 height 115
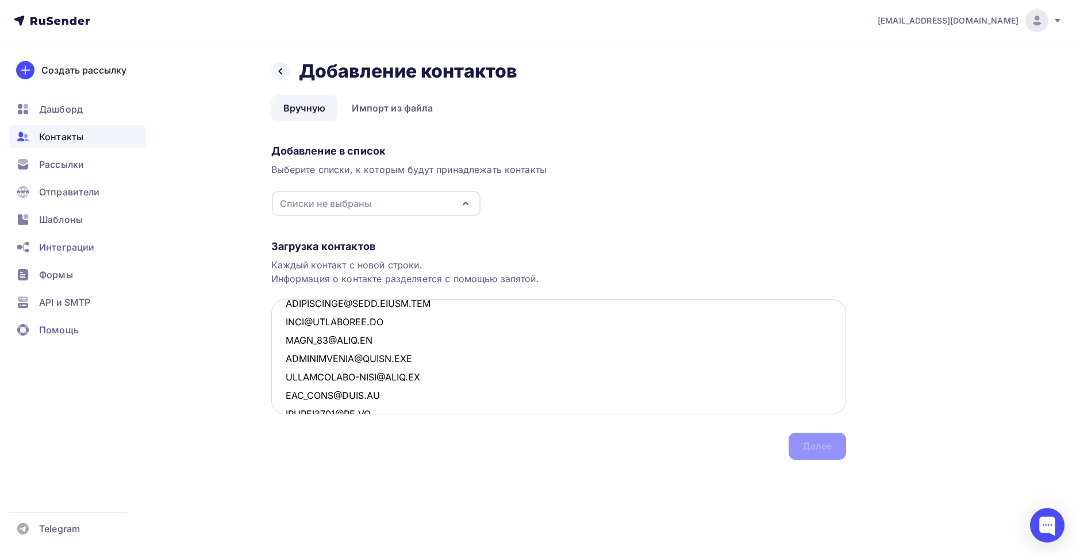
scroll to position [0, 0]
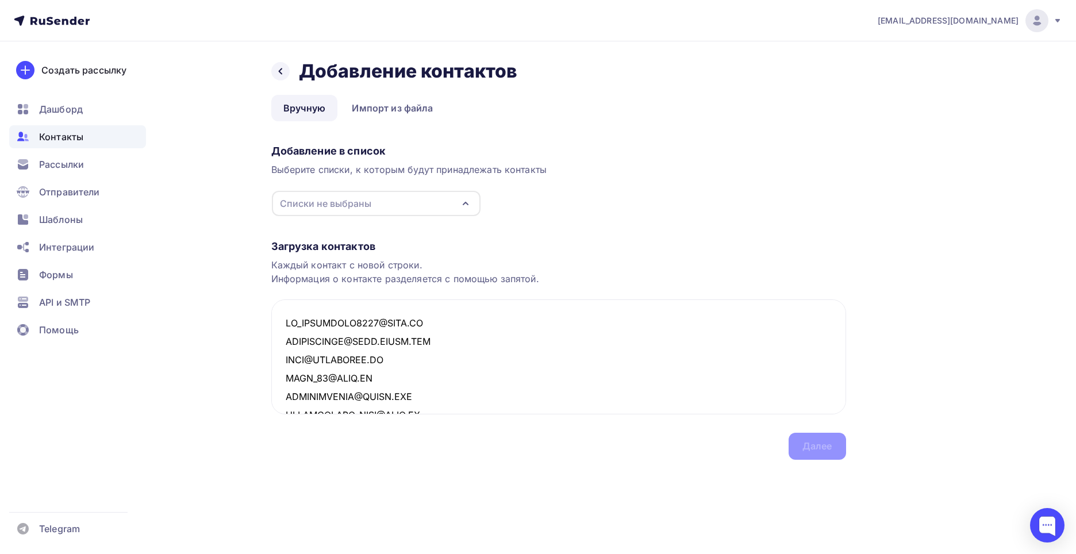
click at [799, 444] on div "Загрузка контактов Каждый контакт с новой строки. Информация о контакте разделя…" at bounding box center [558, 338] width 575 height 243
click at [684, 405] on textarea at bounding box center [558, 356] width 575 height 115
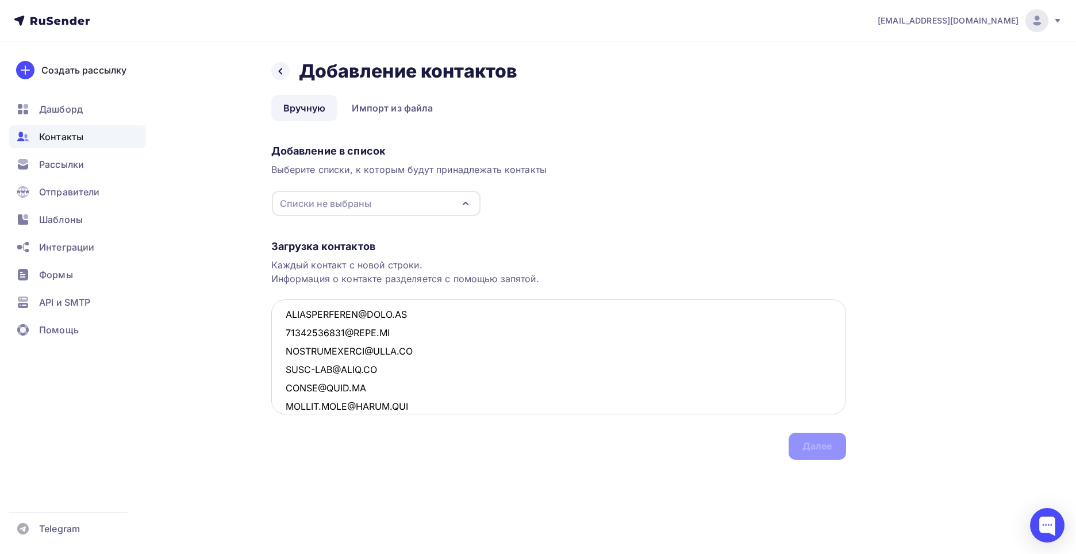
scroll to position [2452, 0]
click at [408, 390] on textarea at bounding box center [558, 356] width 575 height 115
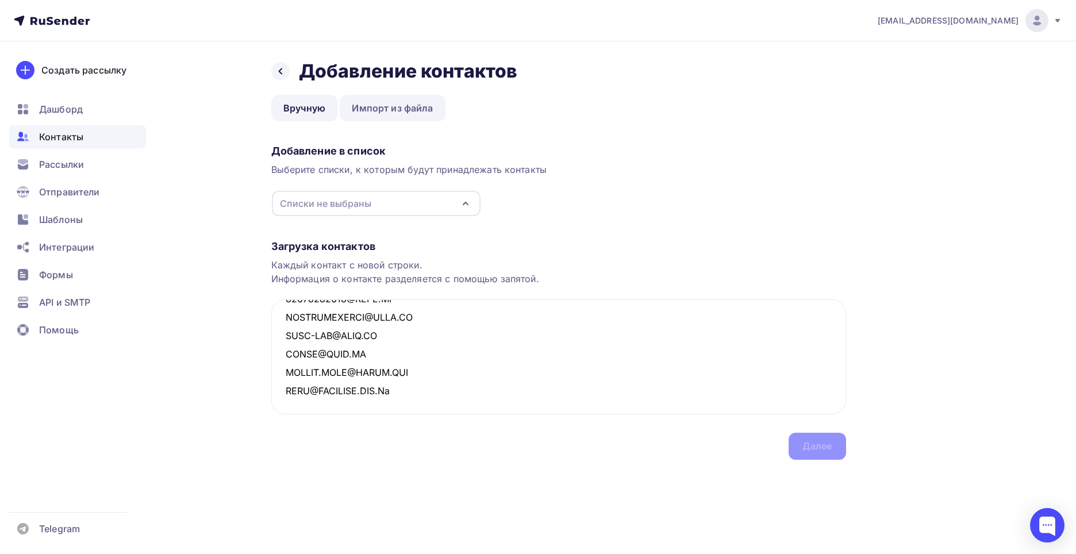
type textarea "IP_RYABIKOVA2021@MAIL.RU TEKSTILSHIK@MAIL.WPLUS.NET INFO@POINTAVTO.RU AGAT_56@M…"
click at [391, 112] on link "Импорт из файла" at bounding box center [392, 108] width 105 height 26
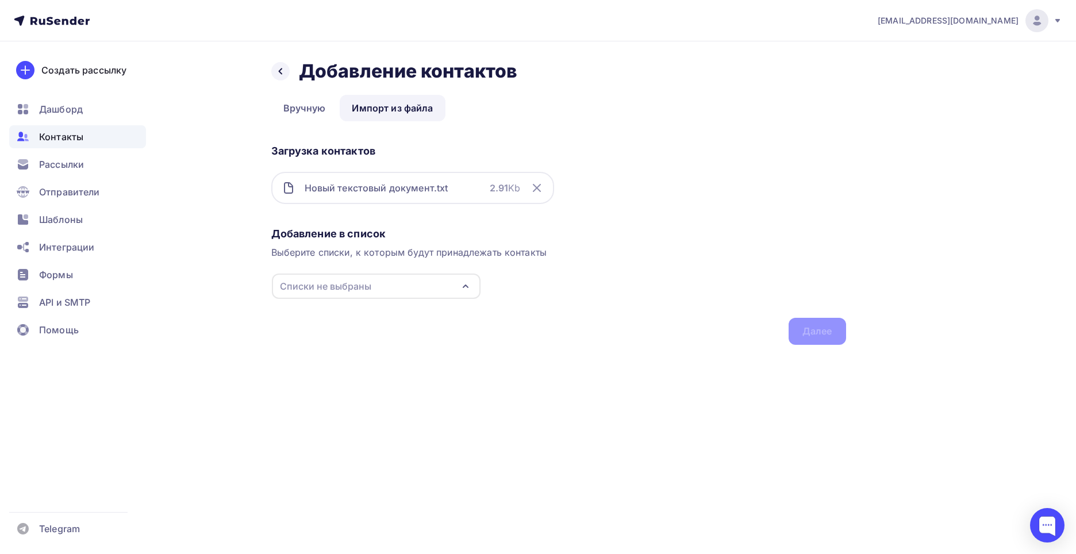
click at [441, 284] on div "Списки не выбраны" at bounding box center [376, 286] width 209 height 25
click at [330, 333] on div "8-9.10" at bounding box center [318, 329] width 28 height 14
click at [807, 329] on div "Далее" at bounding box center [817, 331] width 30 height 13
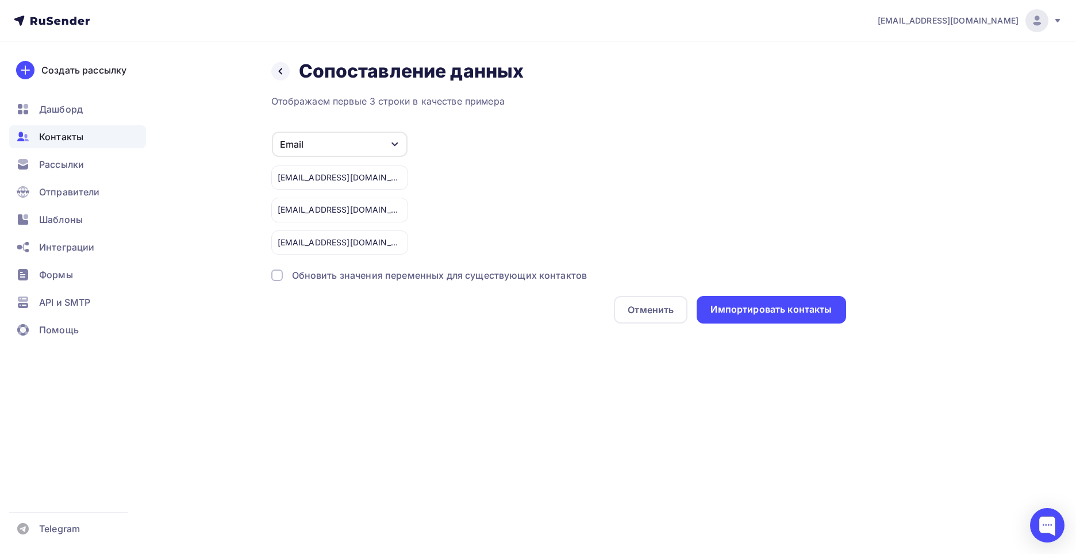
click at [373, 152] on div "Email" at bounding box center [340, 144] width 136 height 25
click at [550, 178] on div "Email Игнорировать Имя Телефон Создать поле IP_RYABIKOVA2021@MAIL.RU TEKSTILSHI…" at bounding box center [558, 193] width 575 height 124
click at [754, 309] on div "Импортировать контакты" at bounding box center [771, 309] width 121 height 13
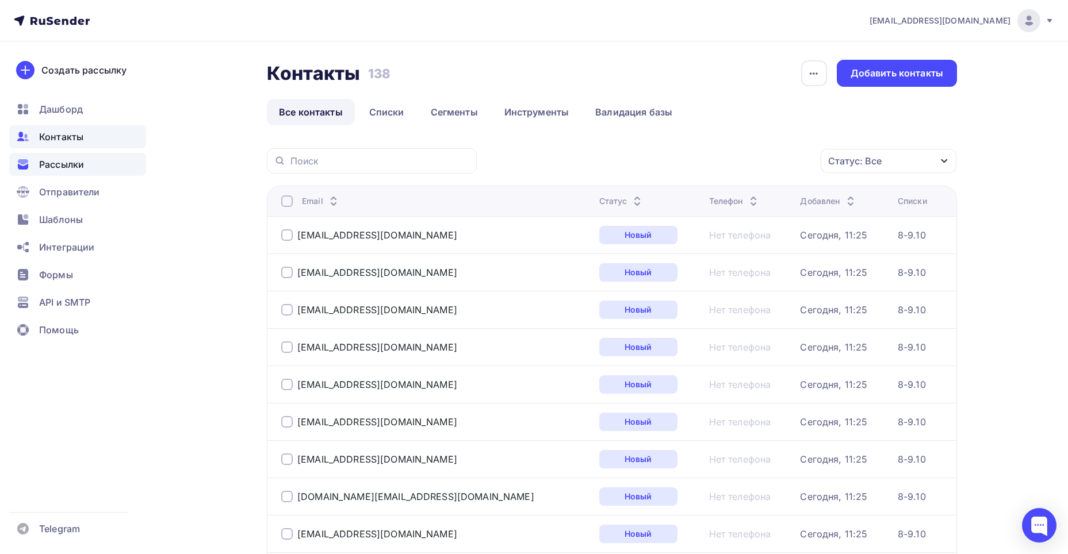
click at [58, 167] on span "Рассылки" at bounding box center [61, 165] width 45 height 14
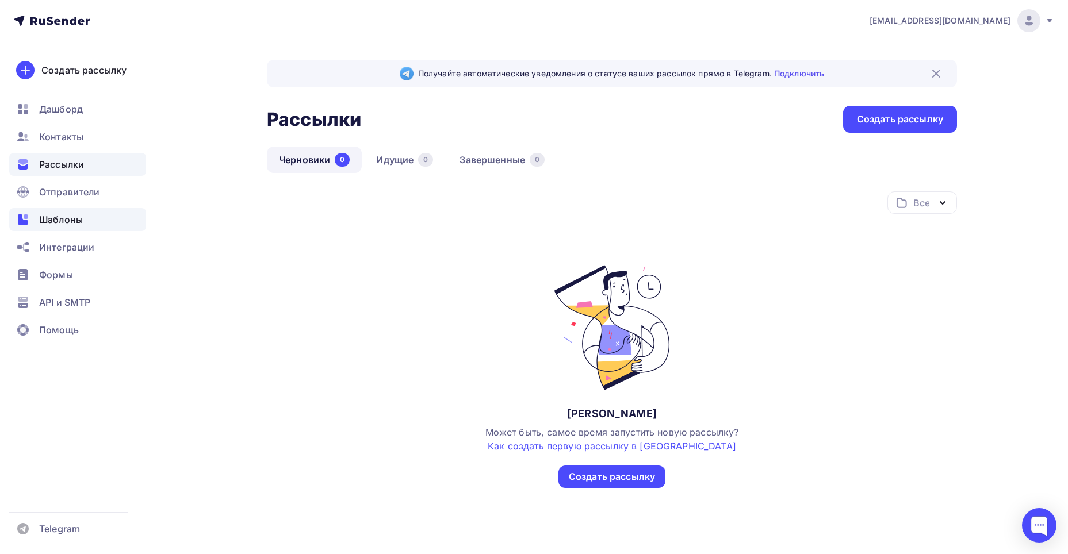
click at [95, 216] on div "Шаблоны" at bounding box center [77, 219] width 137 height 23
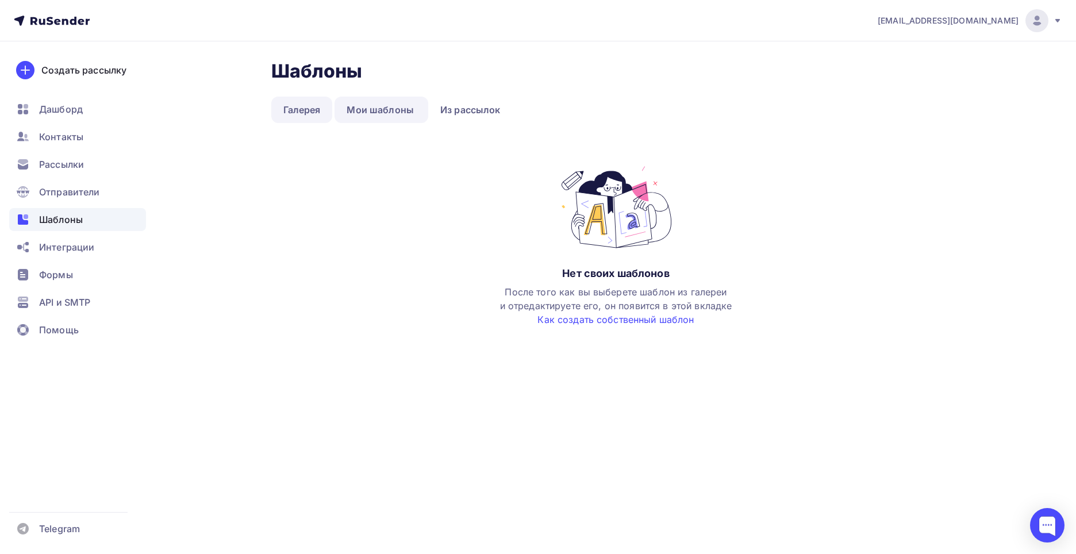
click at [312, 107] on link "Галерея" at bounding box center [302, 110] width 62 height 26
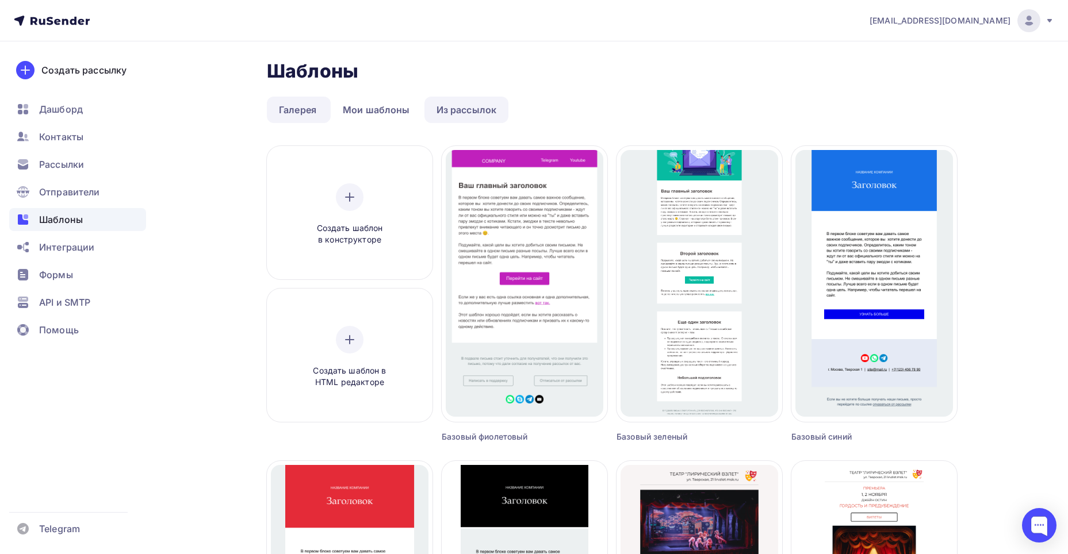
click at [470, 106] on link "Из рассылок" at bounding box center [466, 110] width 85 height 26
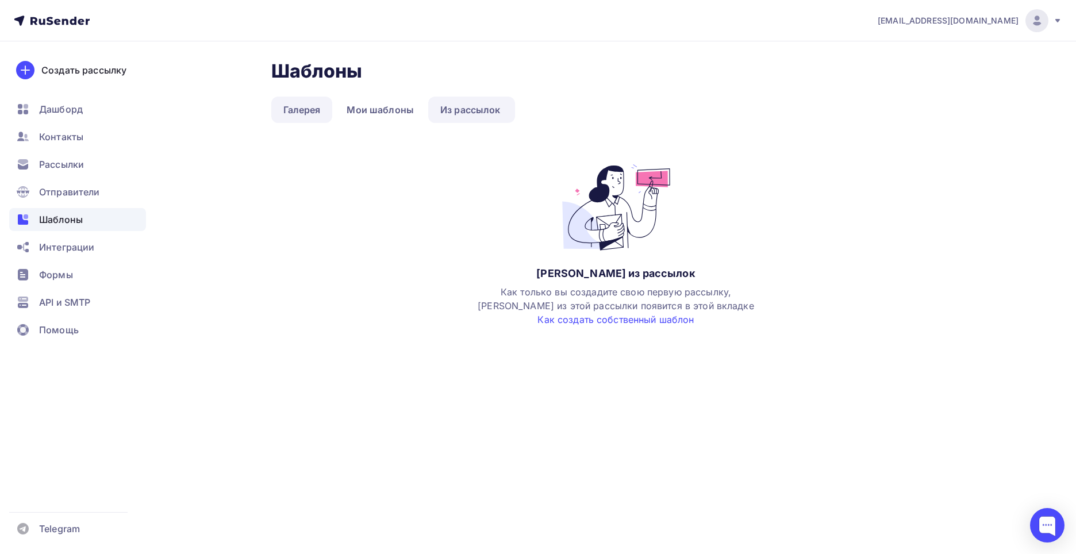
click at [312, 107] on link "Галерея" at bounding box center [302, 110] width 62 height 26
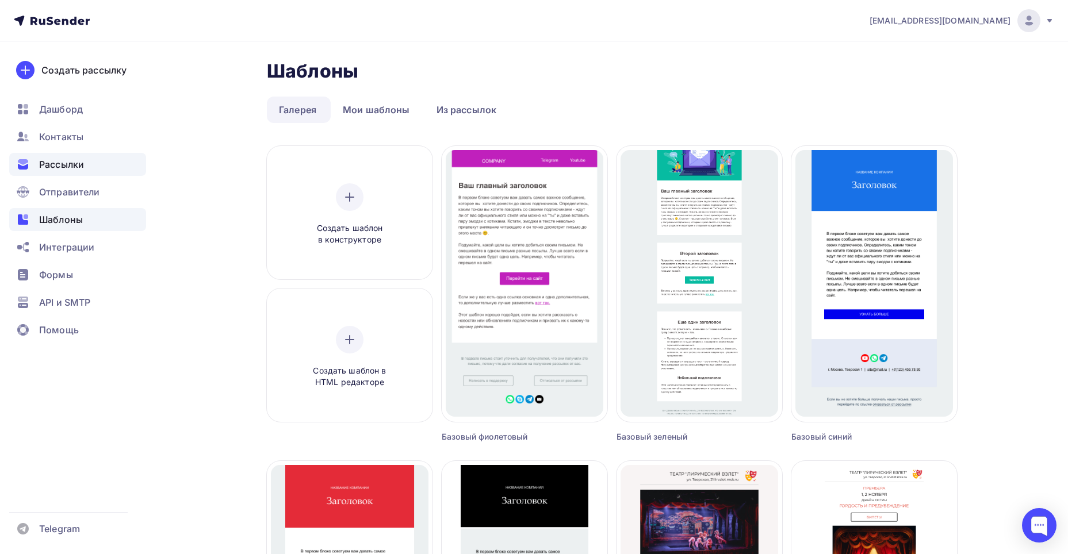
click at [62, 166] on span "Рассылки" at bounding box center [61, 165] width 45 height 14
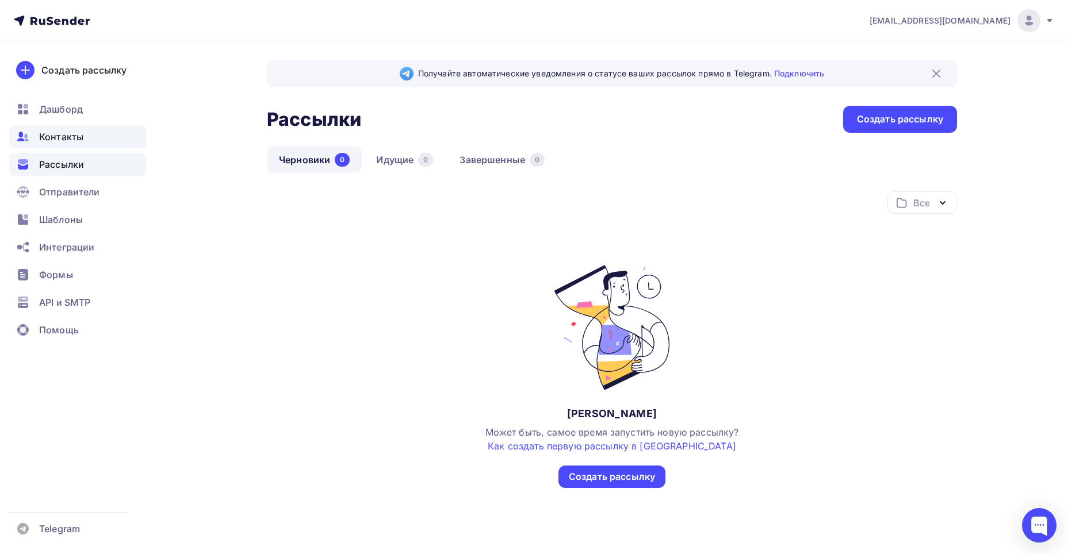
click at [61, 133] on span "Контакты" at bounding box center [61, 137] width 44 height 14
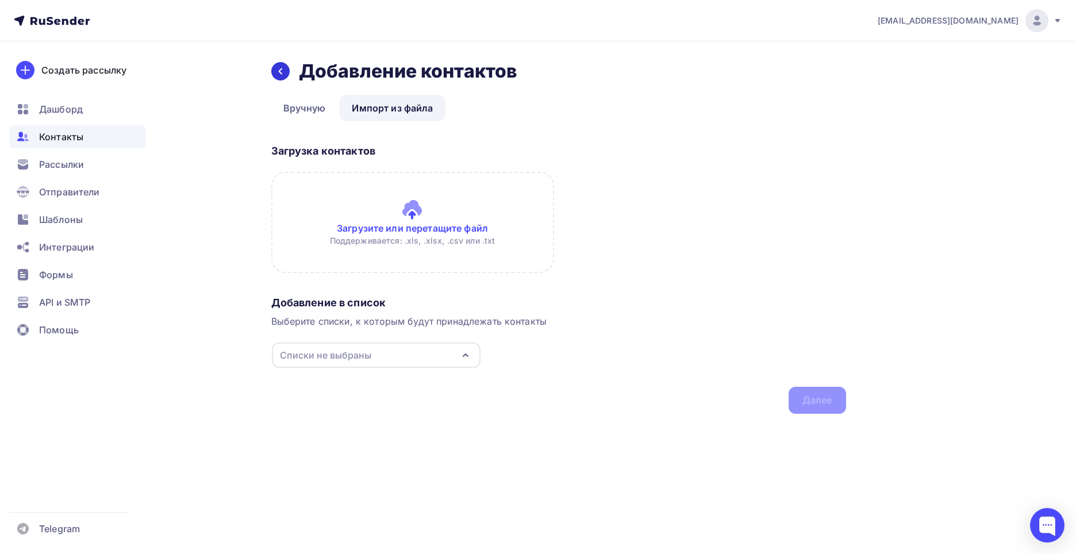
click at [283, 74] on icon at bounding box center [280, 71] width 9 height 9
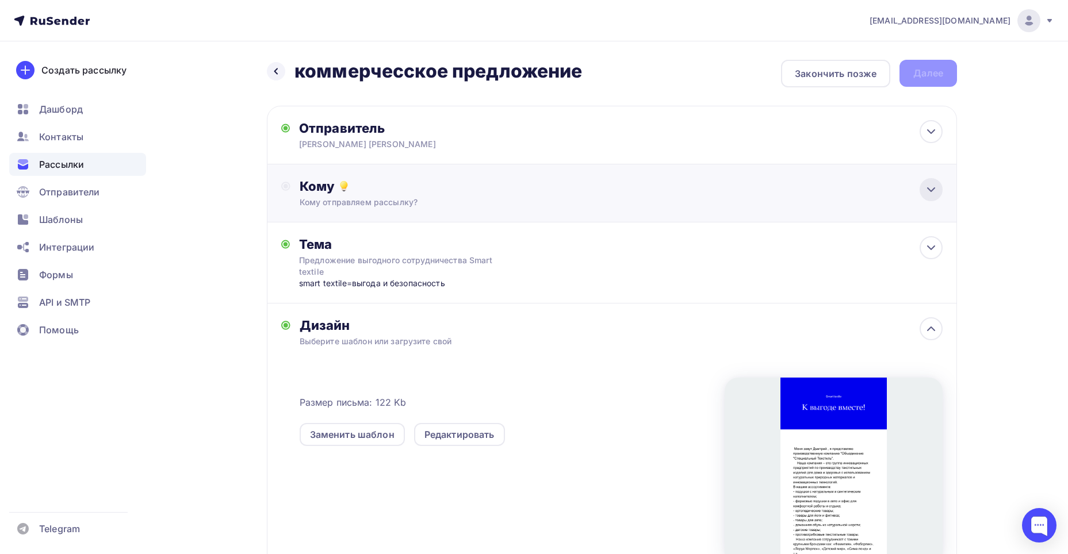
click at [939, 189] on div at bounding box center [930, 189] width 23 height 23
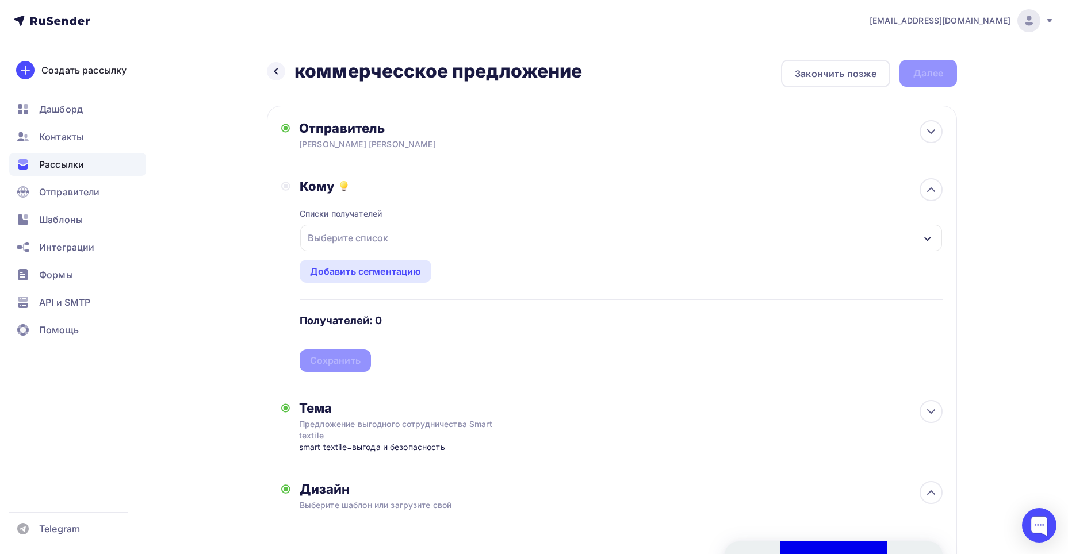
click at [394, 237] on div "Выберите список" at bounding box center [621, 238] width 642 height 26
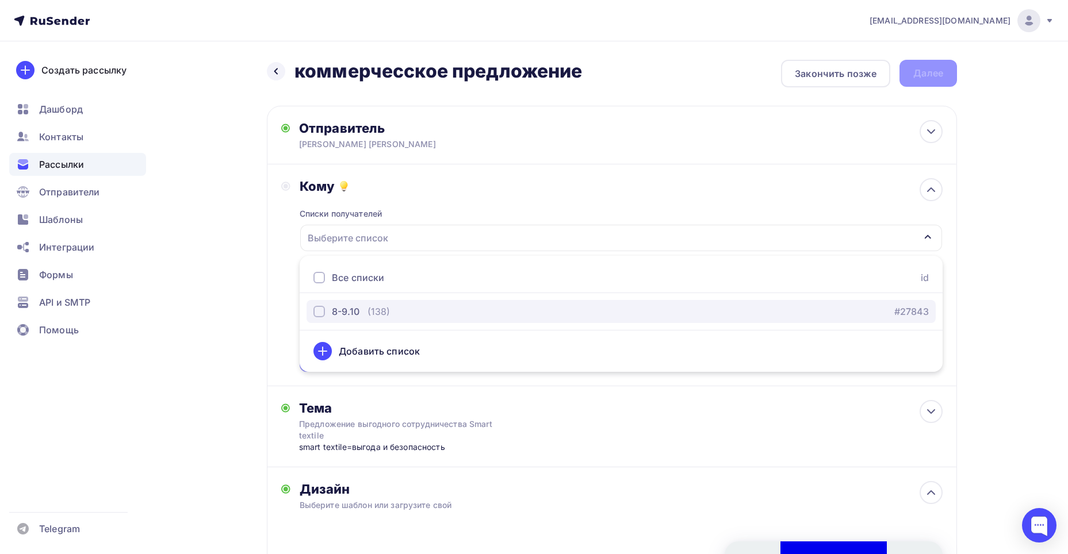
click at [331, 312] on div "8-9.10" at bounding box center [336, 312] width 46 height 14
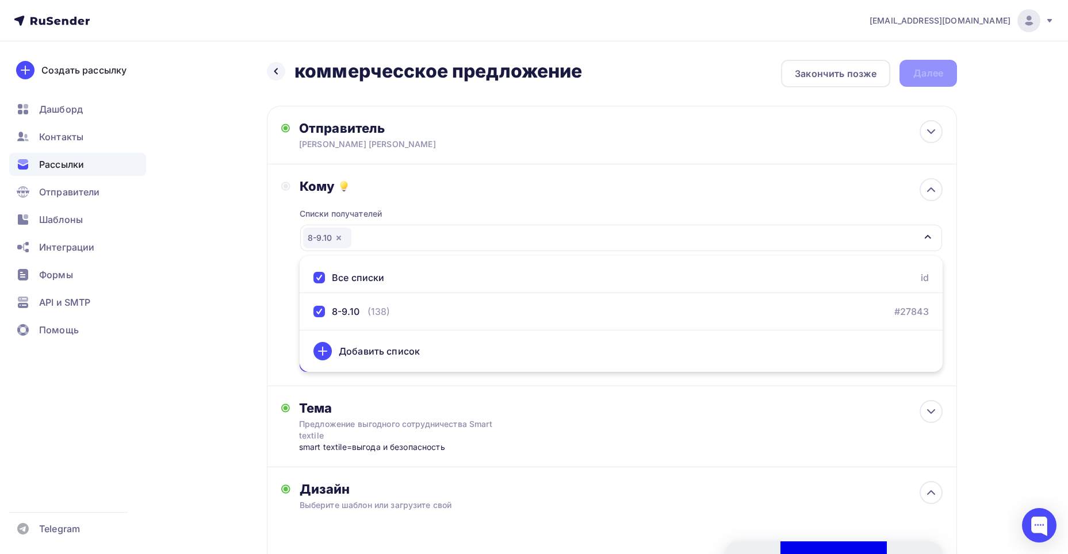
click at [1033, 344] on div "mop1@smart-textile.ru Аккаунт Тарифы Выйти Создать рассылку Дашборд Контакты Ра…" at bounding box center [534, 427] width 1068 height 854
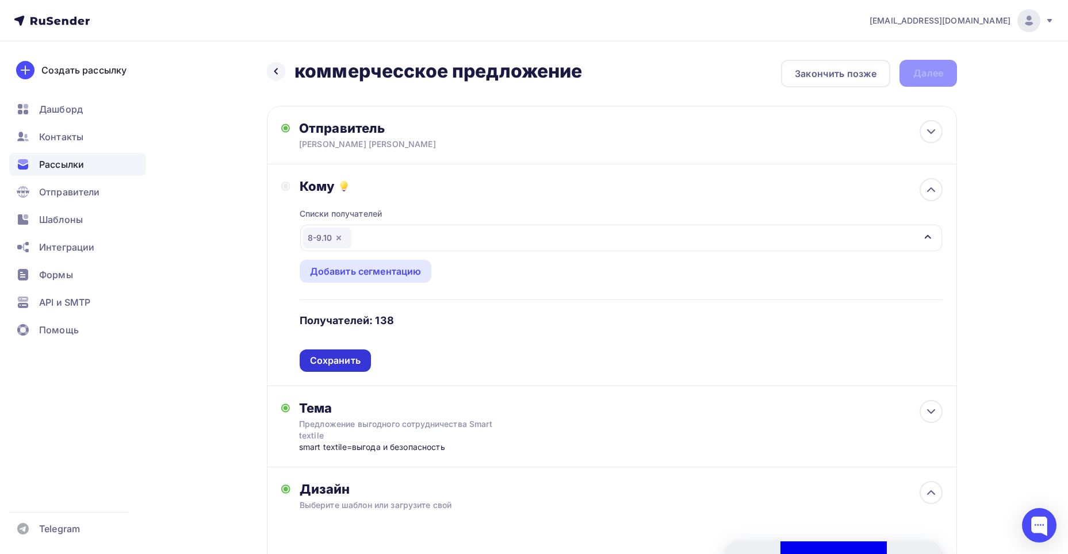
click at [344, 358] on div "Сохранить" at bounding box center [335, 360] width 51 height 13
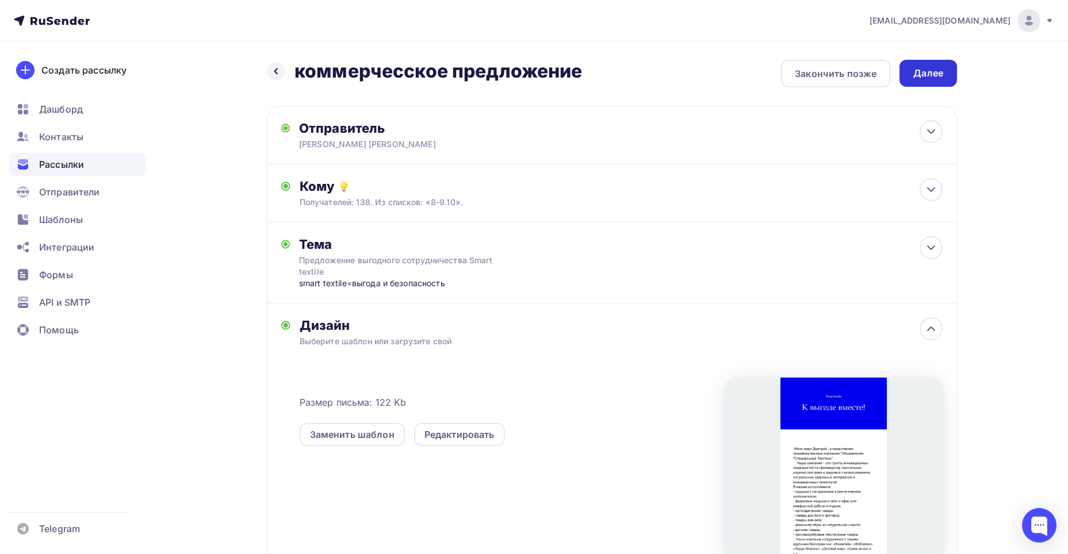
click at [940, 77] on div "Далее" at bounding box center [928, 73] width 30 height 13
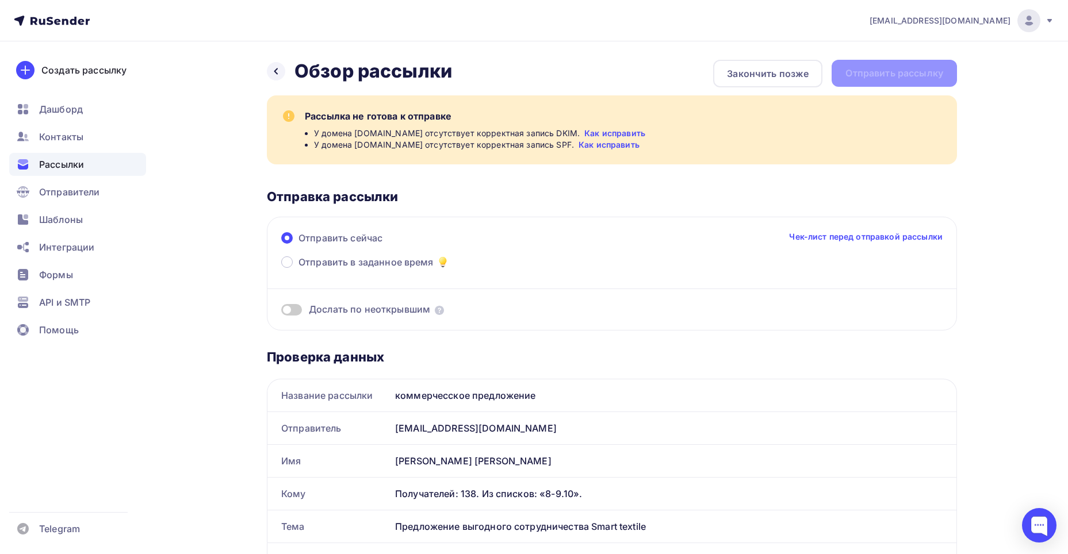
click at [897, 74] on div "Назад Обзор рассылки Обзор рассылки Закончить позже Отправить рассылку" at bounding box center [612, 74] width 690 height 28
click at [370, 257] on span "Отправить в заданное время" at bounding box center [365, 262] width 135 height 14
click at [298, 269] on input "Отправить в заданное время" at bounding box center [298, 269] width 0 height 0
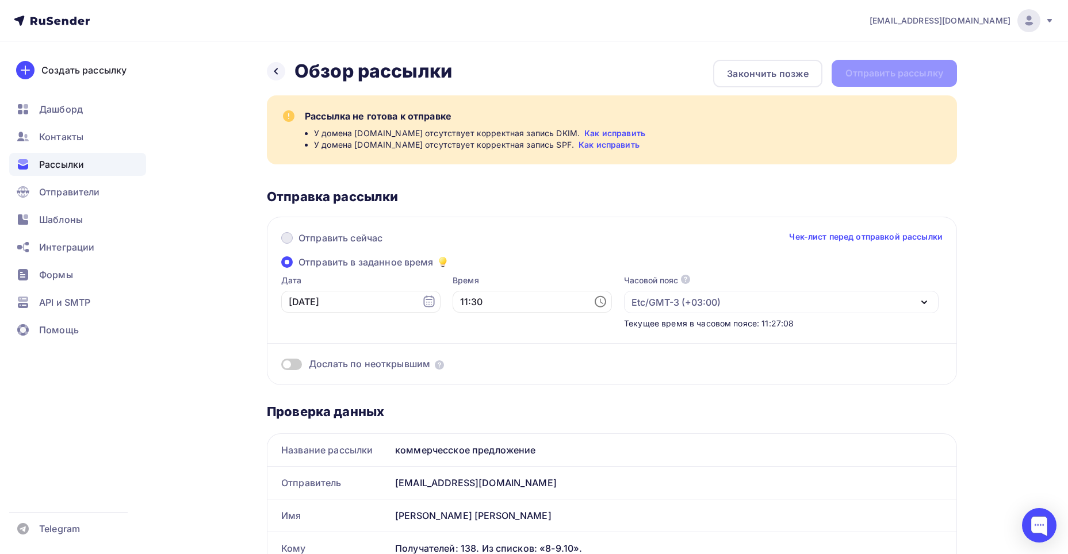
click at [326, 239] on span "Отправить сейчас" at bounding box center [340, 238] width 84 height 14
click at [298, 245] on input "Отправить сейчас" at bounding box center [298, 245] width 0 height 0
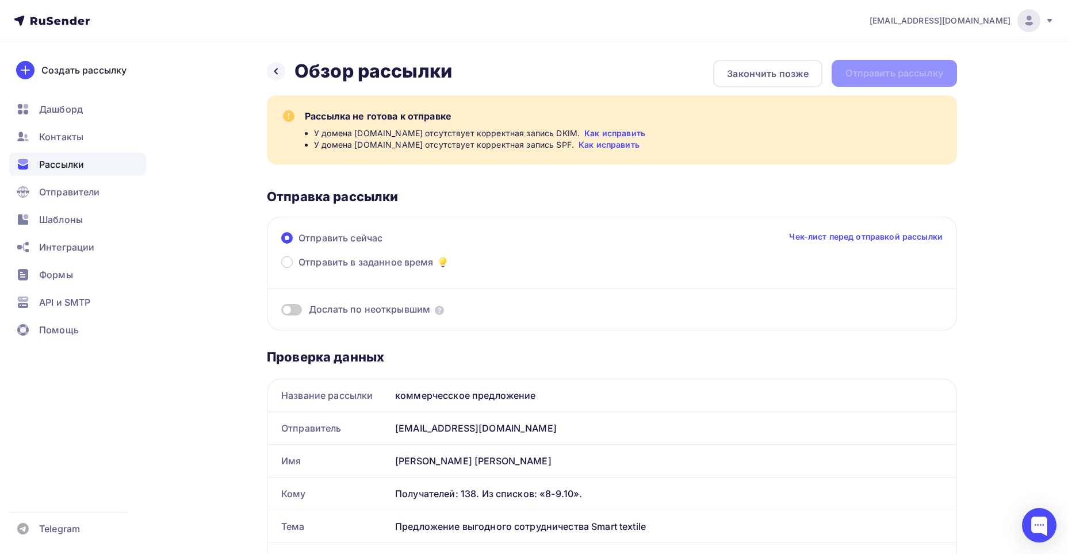
click at [285, 310] on span at bounding box center [291, 309] width 21 height 11
click at [281, 312] on input "checkbox" at bounding box center [281, 312] width 0 height 0
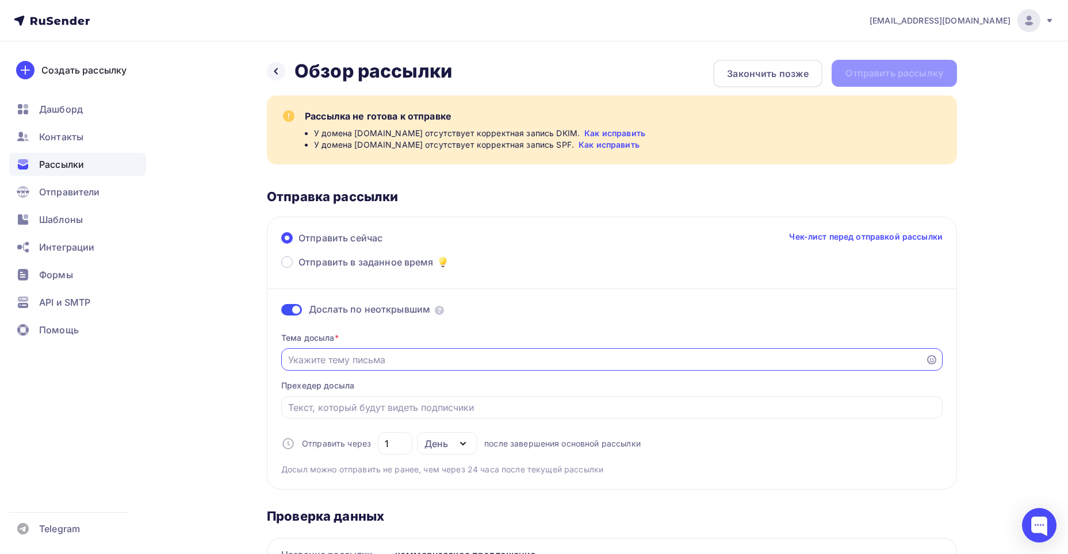
click at [385, 363] on input "Отправить в заданное время" at bounding box center [603, 360] width 631 height 14
click at [871, 76] on div "Назад Обзор рассылки Обзор рассылки Закончить позже Отправить рассылку" at bounding box center [612, 74] width 690 height 28
click at [861, 73] on div "Назад Обзор рассылки Обзор рассылки Закончить позже Отправить рассылку" at bounding box center [612, 74] width 690 height 28
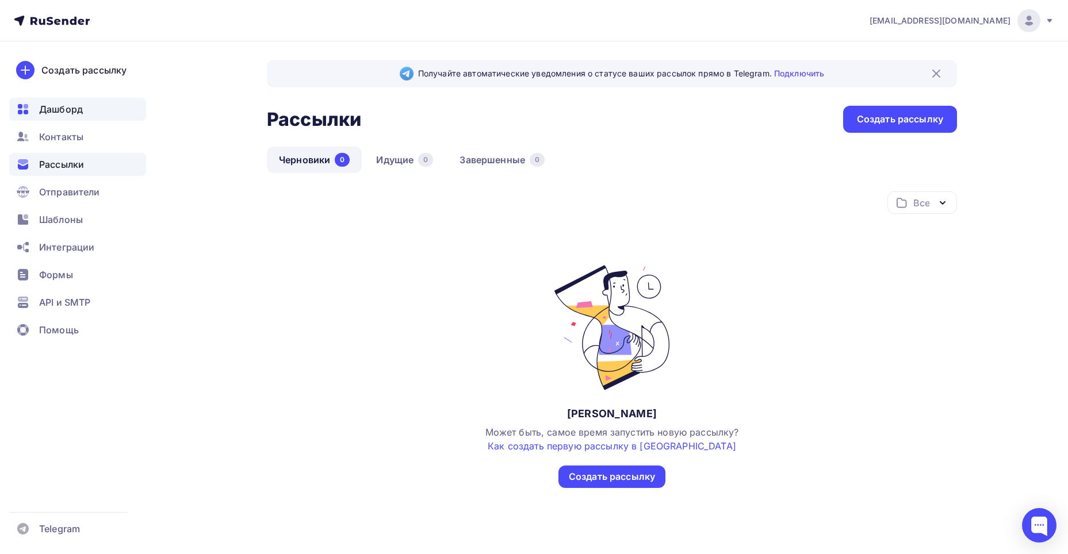
click at [79, 105] on span "Дашборд" at bounding box center [61, 109] width 44 height 14
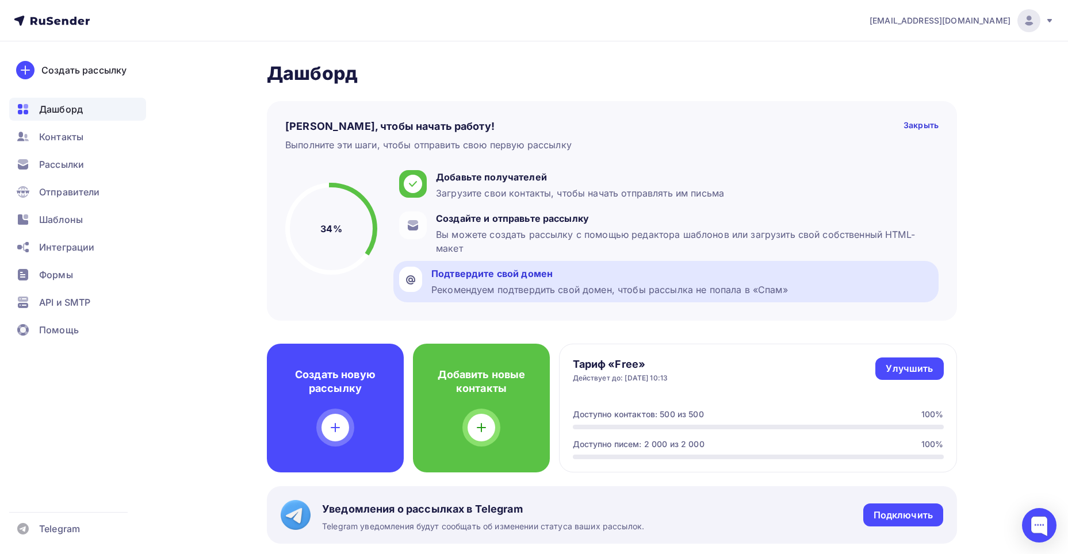
click at [495, 273] on div "Подтвердите свой домен" at bounding box center [609, 274] width 356 height 14
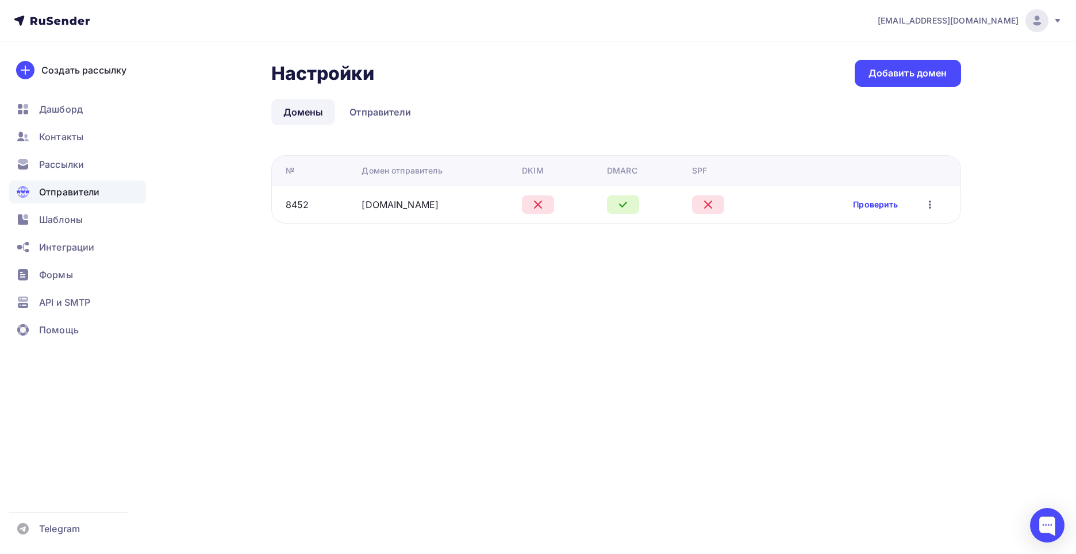
click at [861, 207] on link "Проверить" at bounding box center [875, 204] width 45 height 11
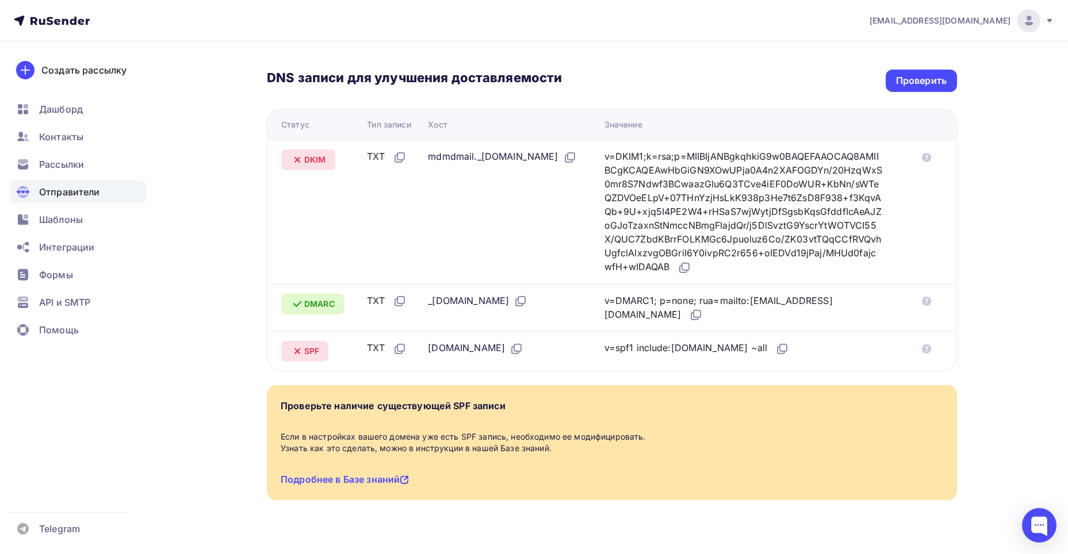
scroll to position [254, 0]
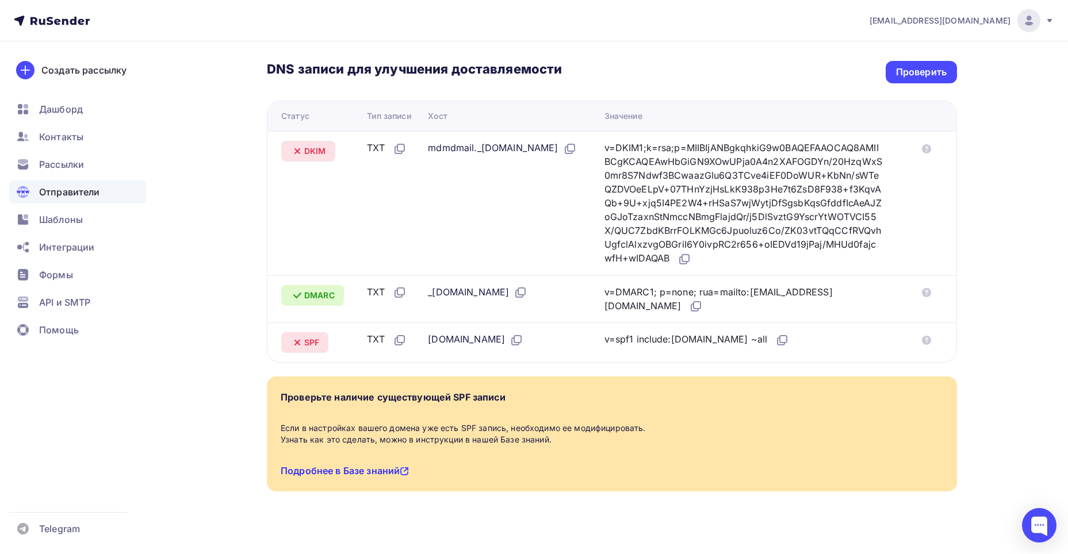
click at [383, 465] on link "Подробнее в Базе знаний" at bounding box center [345, 470] width 128 height 11
click at [896, 66] on div "Проверить" at bounding box center [921, 72] width 51 height 13
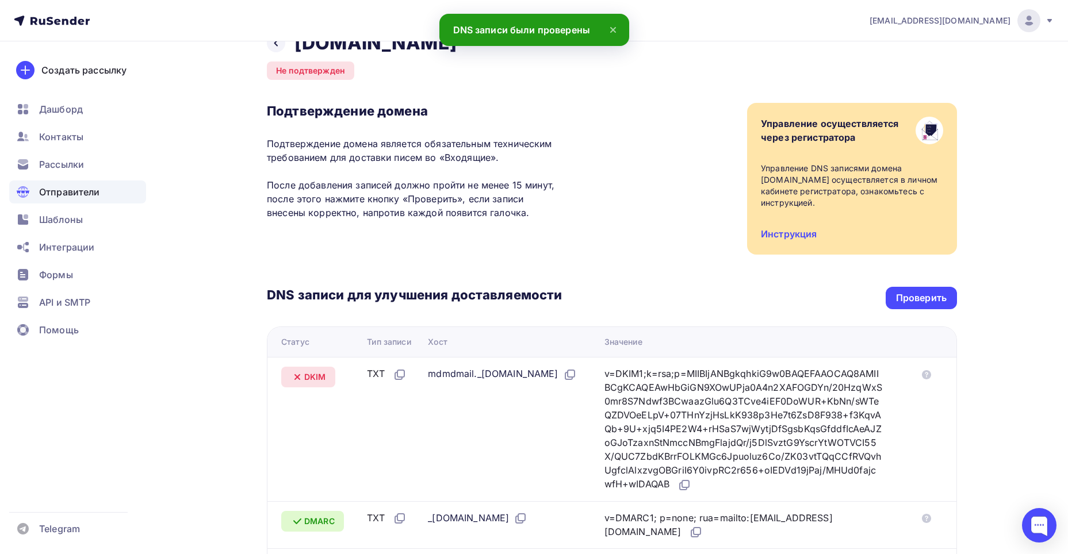
scroll to position [24, 0]
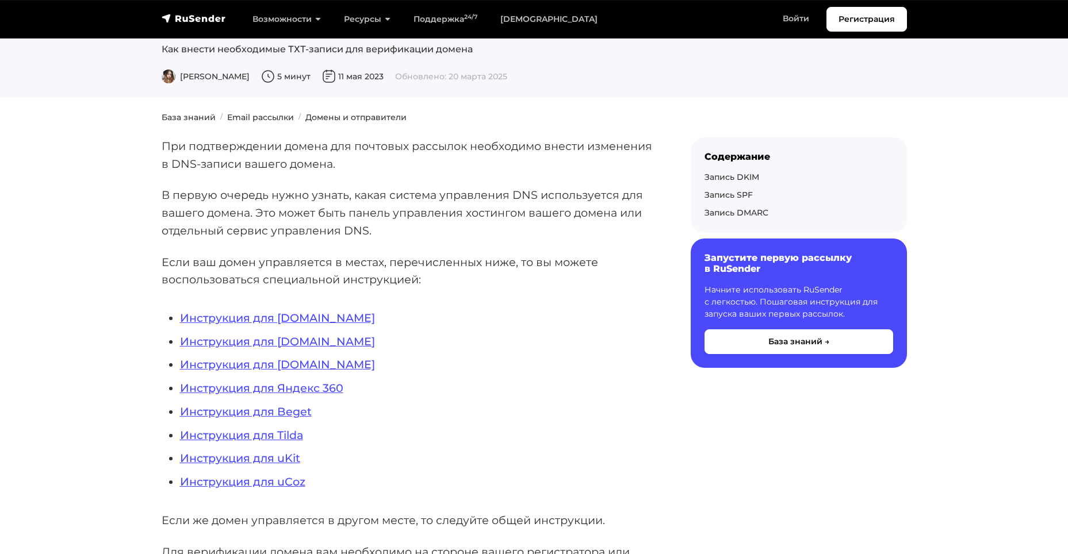
scroll to position [115, 0]
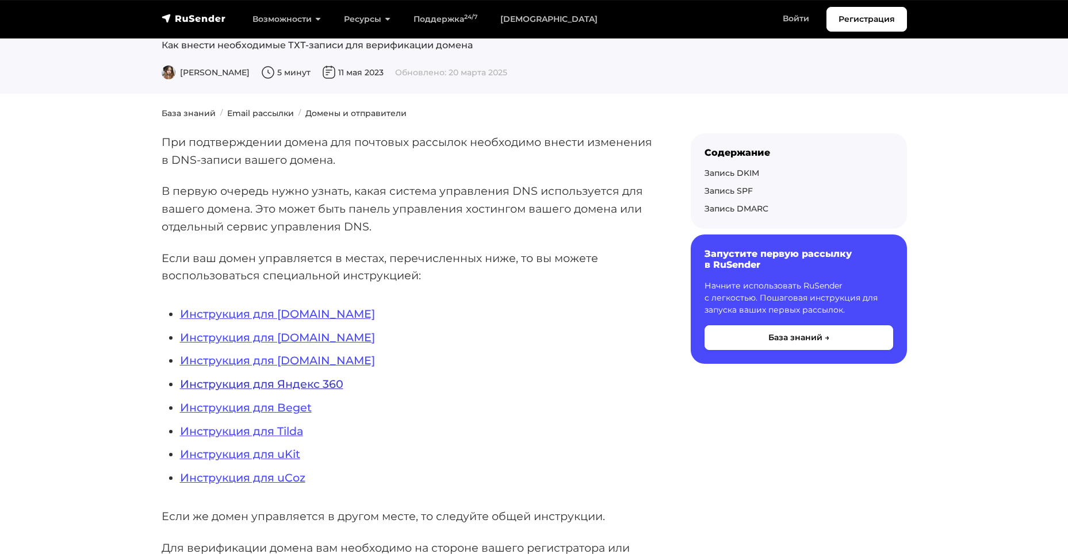
click at [311, 381] on link "Инструкция для Яндекс 360" at bounding box center [261, 384] width 163 height 14
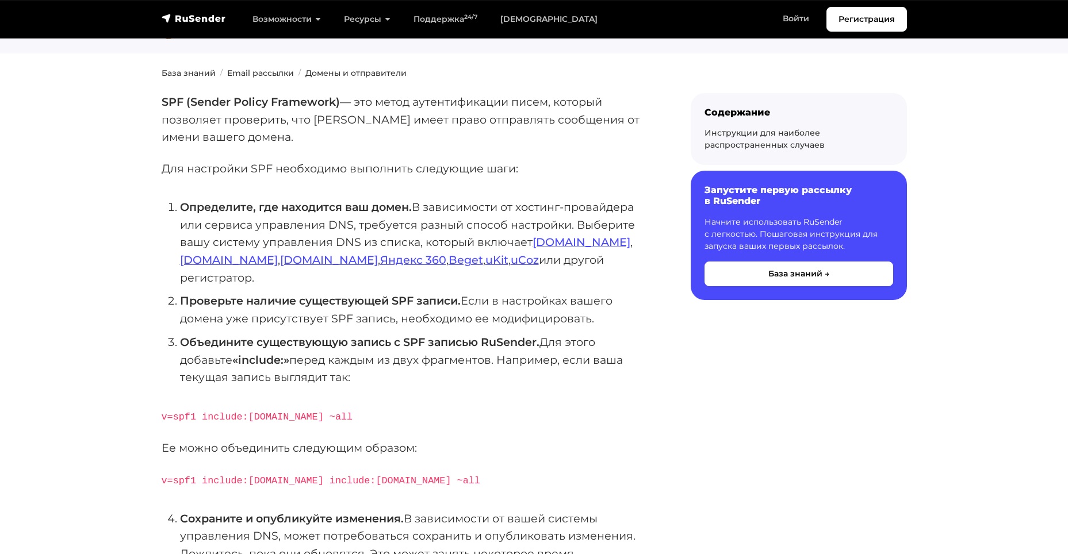
scroll to position [115, 0]
click at [380, 260] on link "Яндекс 360" at bounding box center [413, 259] width 66 height 14
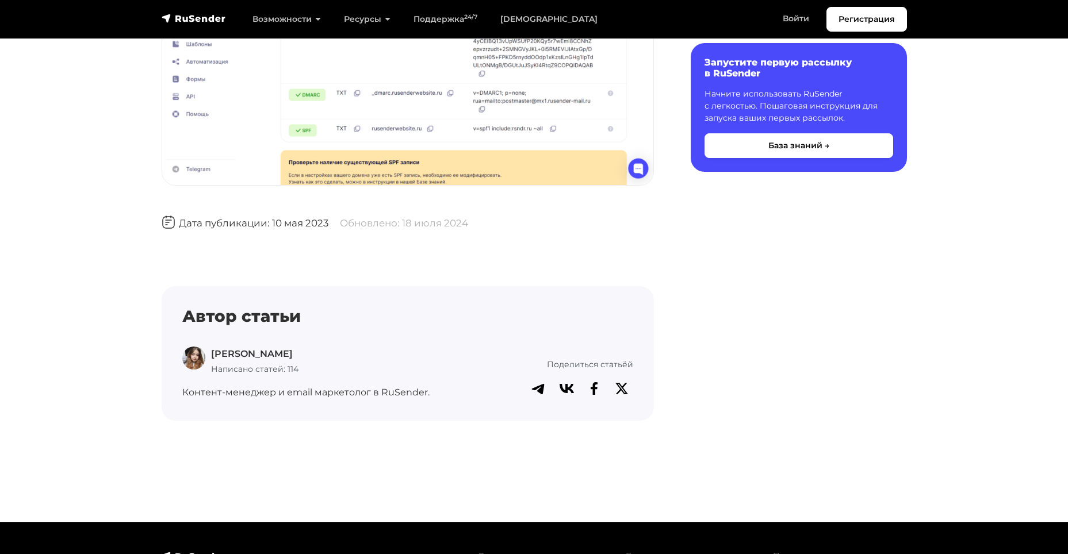
scroll to position [3655, 0]
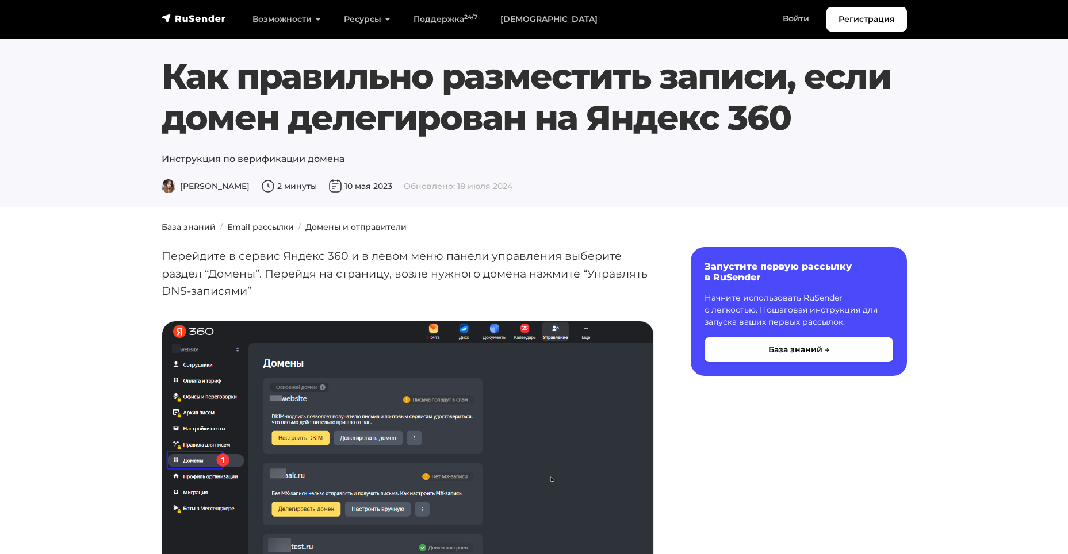
scroll to position [57, 0]
